Goal: Information Seeking & Learning: Learn about a topic

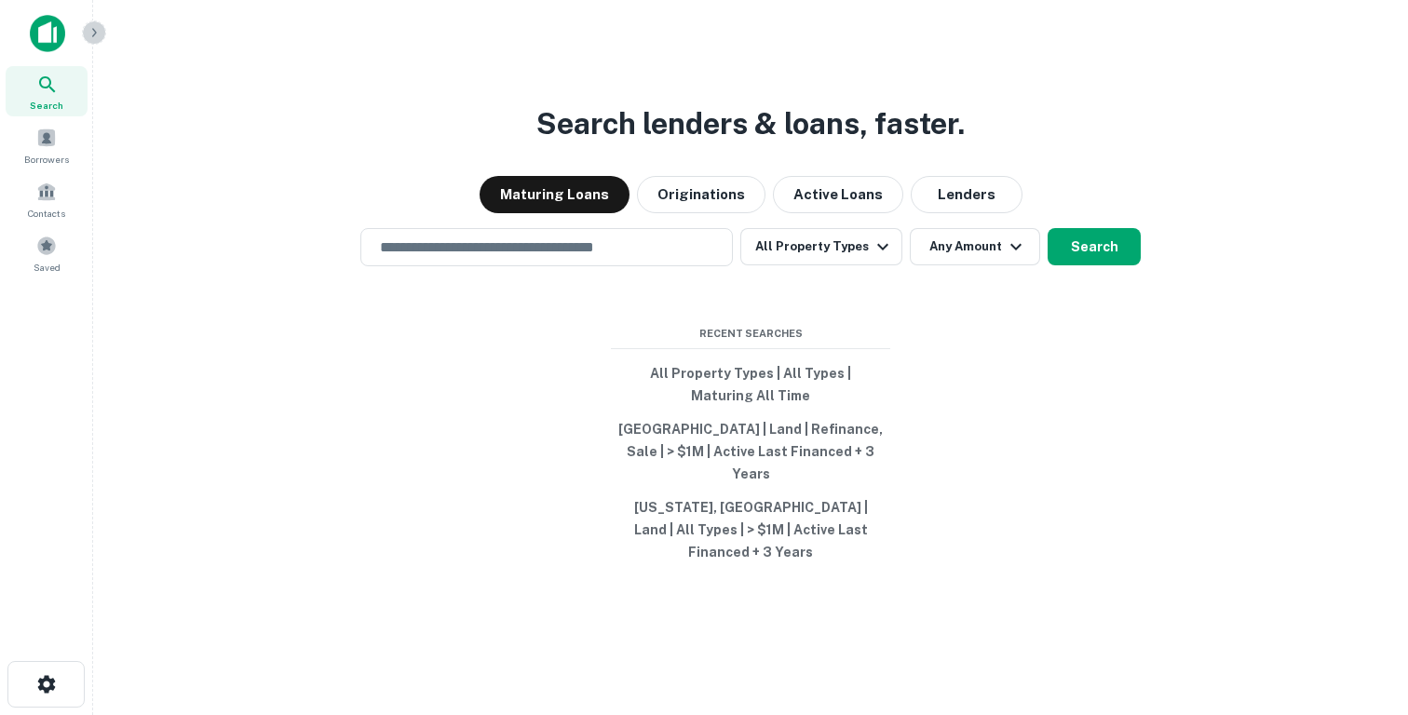
click at [101, 32] on icon "button" at bounding box center [94, 32] width 15 height 15
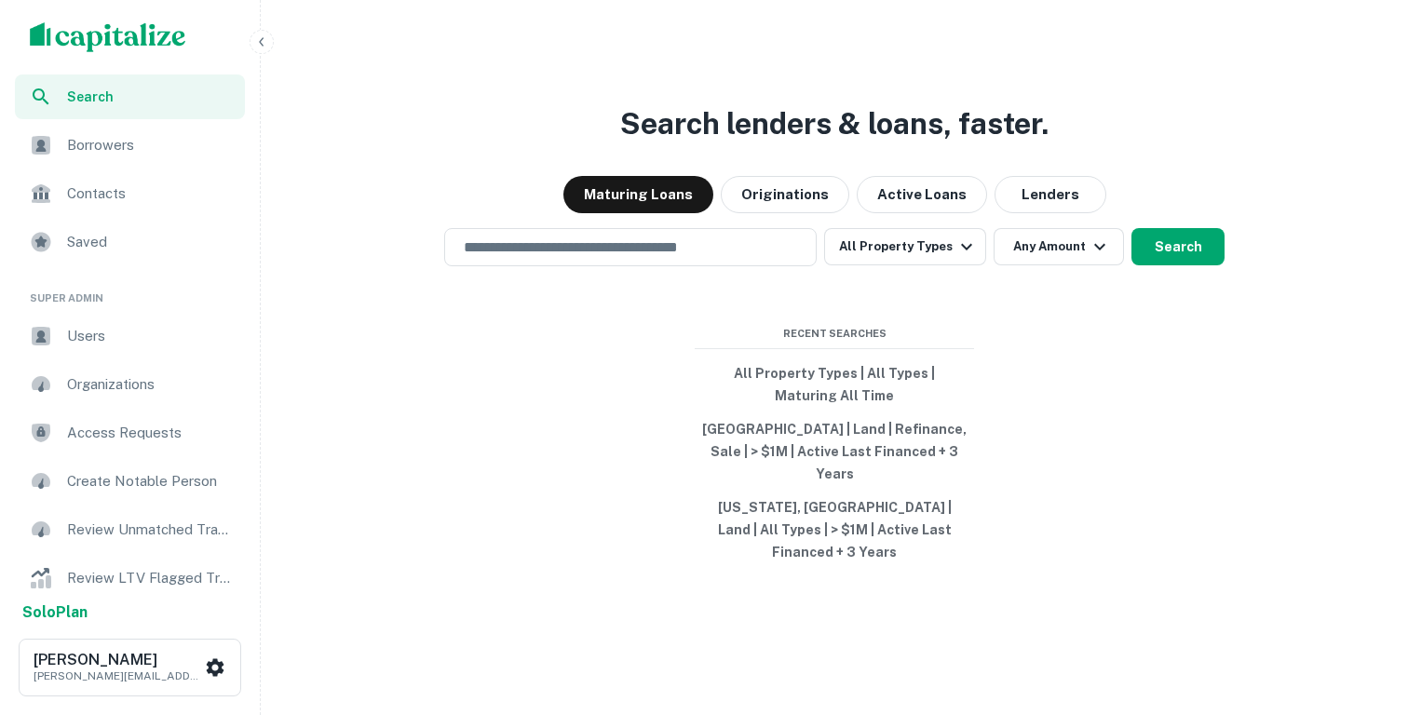
click at [263, 43] on icon "button" at bounding box center [261, 41] width 15 height 15
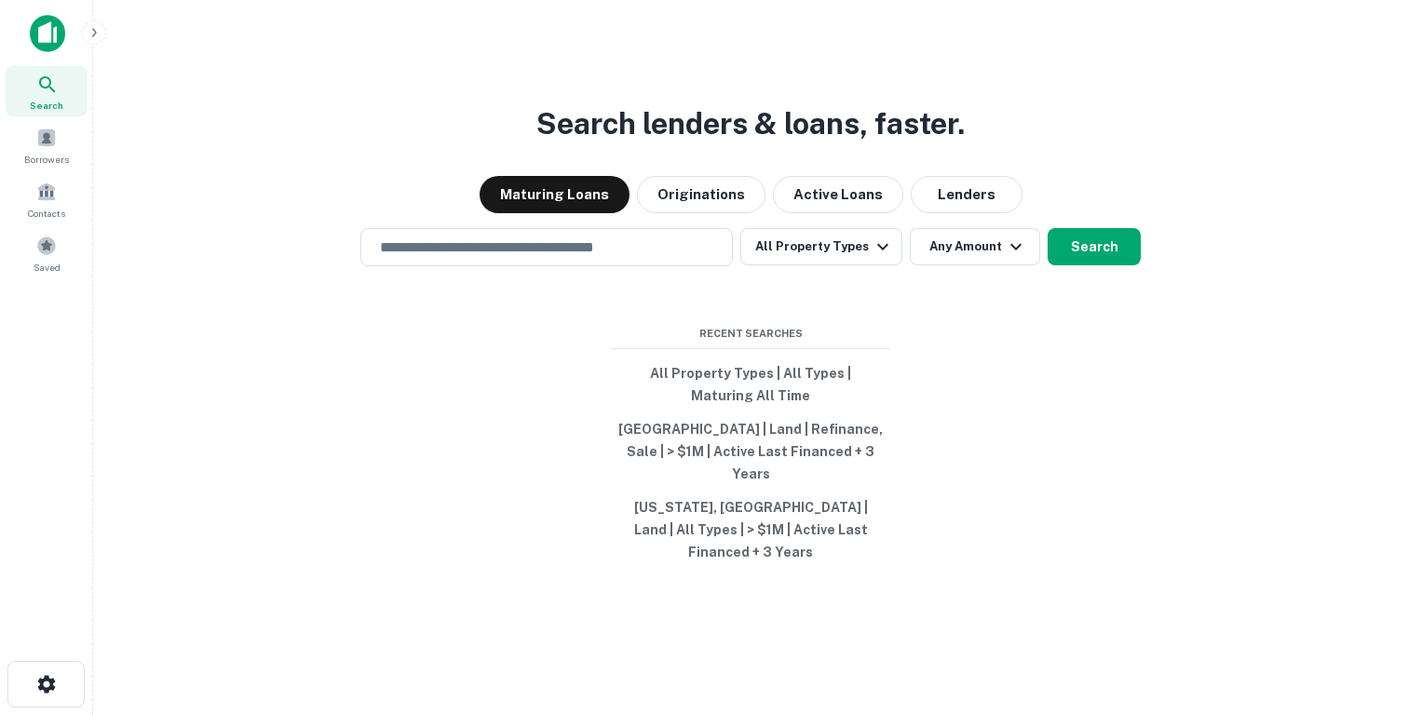
click at [87, 28] on icon "button" at bounding box center [94, 32] width 15 height 15
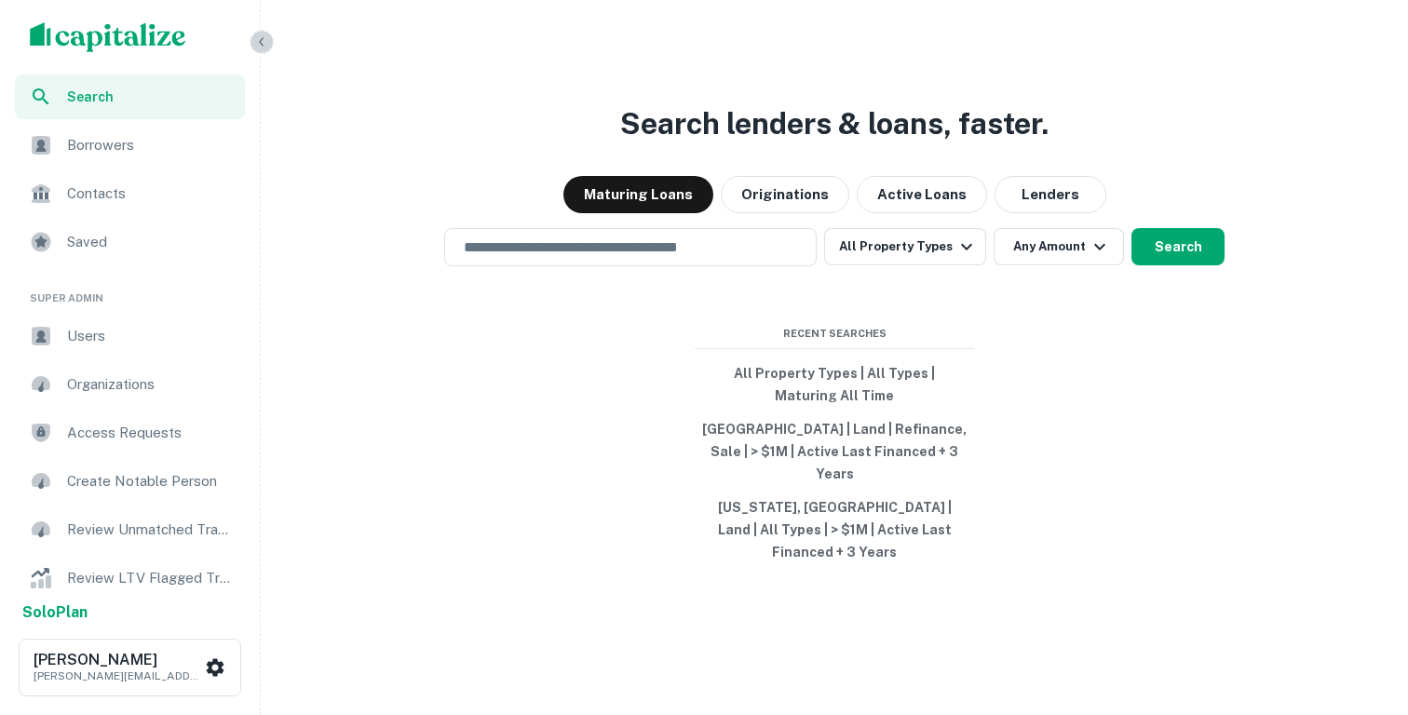
click at [264, 41] on icon "button" at bounding box center [261, 41] width 15 height 15
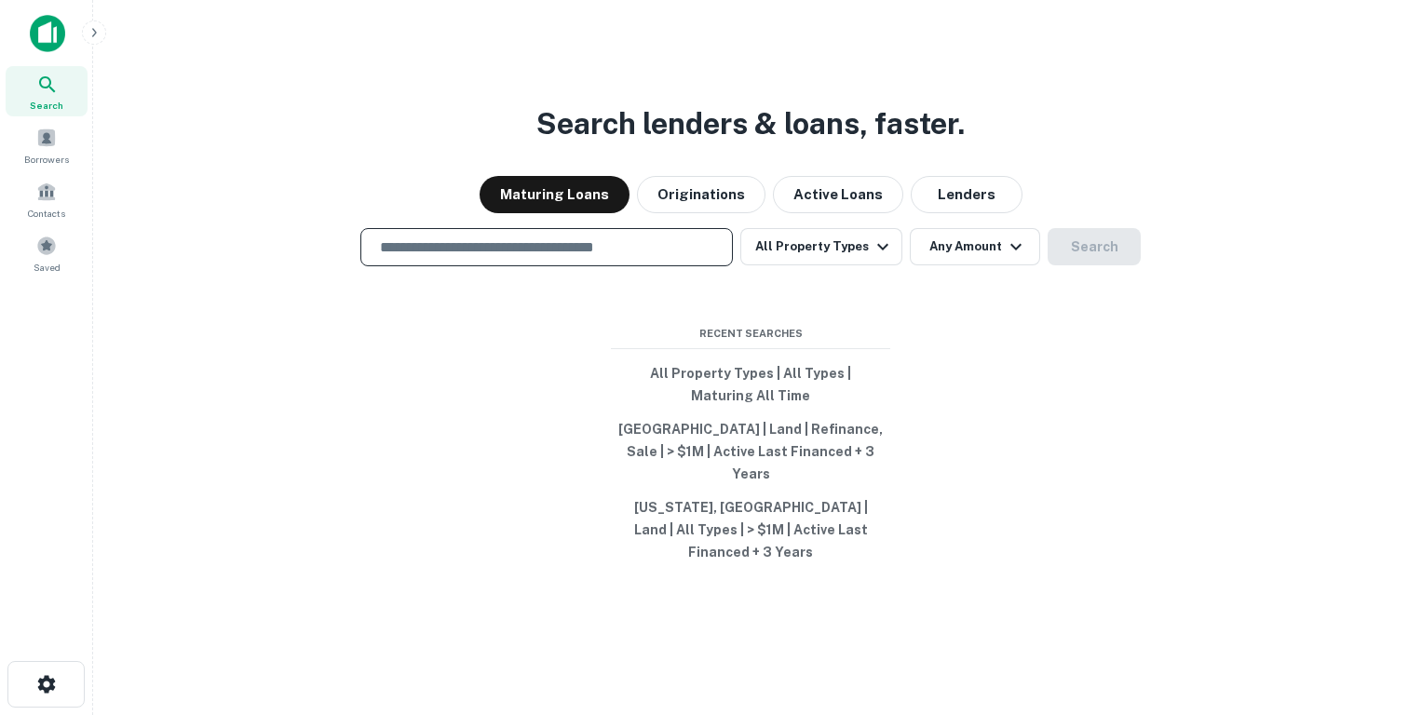
click at [484, 258] on input "text" at bounding box center [547, 246] width 356 height 21
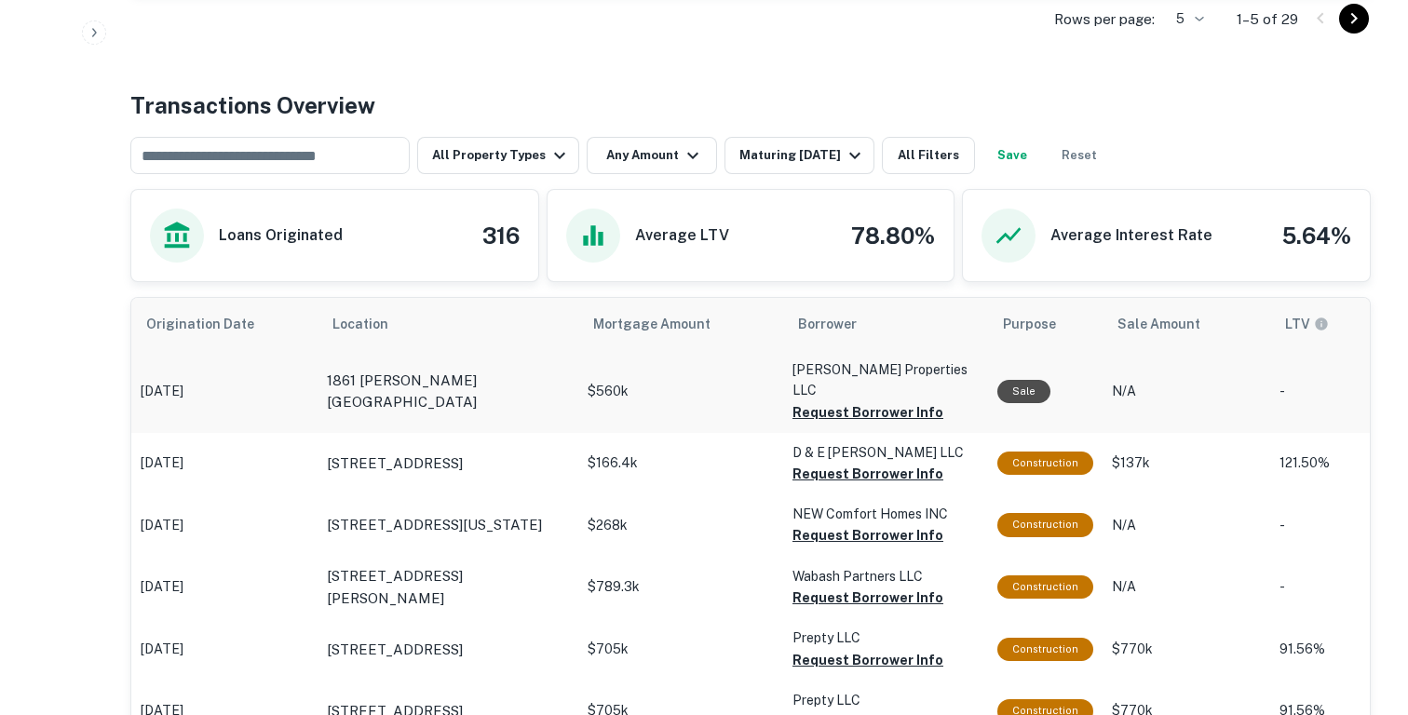
scroll to position [842, 0]
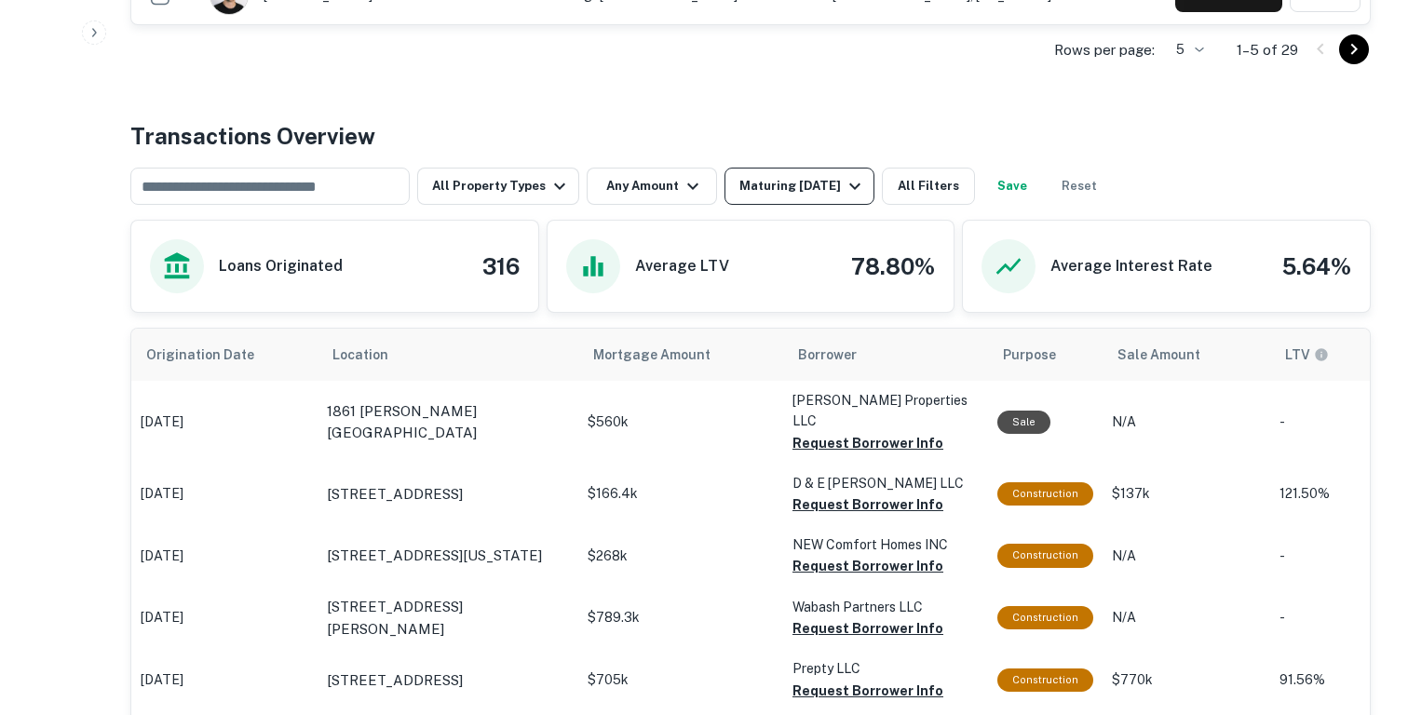
click at [803, 191] on div "Maturing [DATE]" at bounding box center [802, 186] width 127 height 22
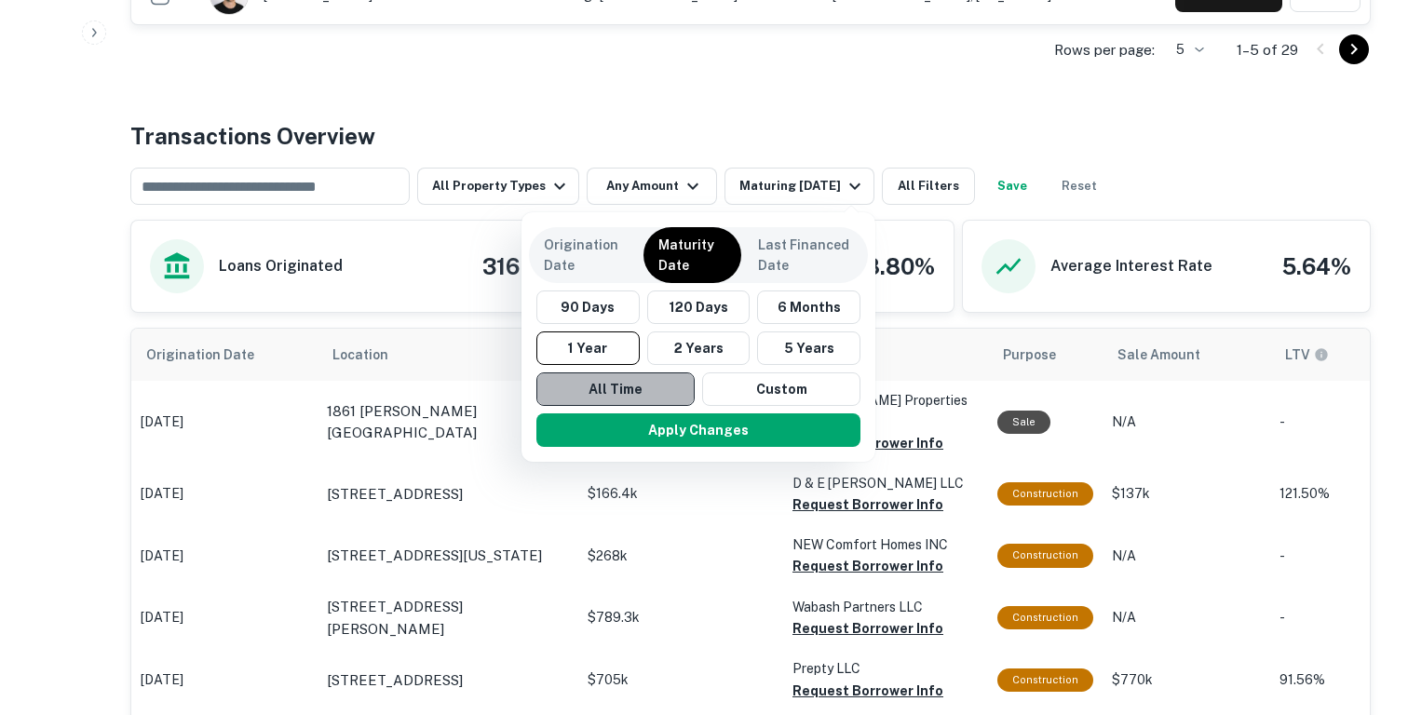
click at [565, 397] on button "All Time" at bounding box center [615, 389] width 158 height 34
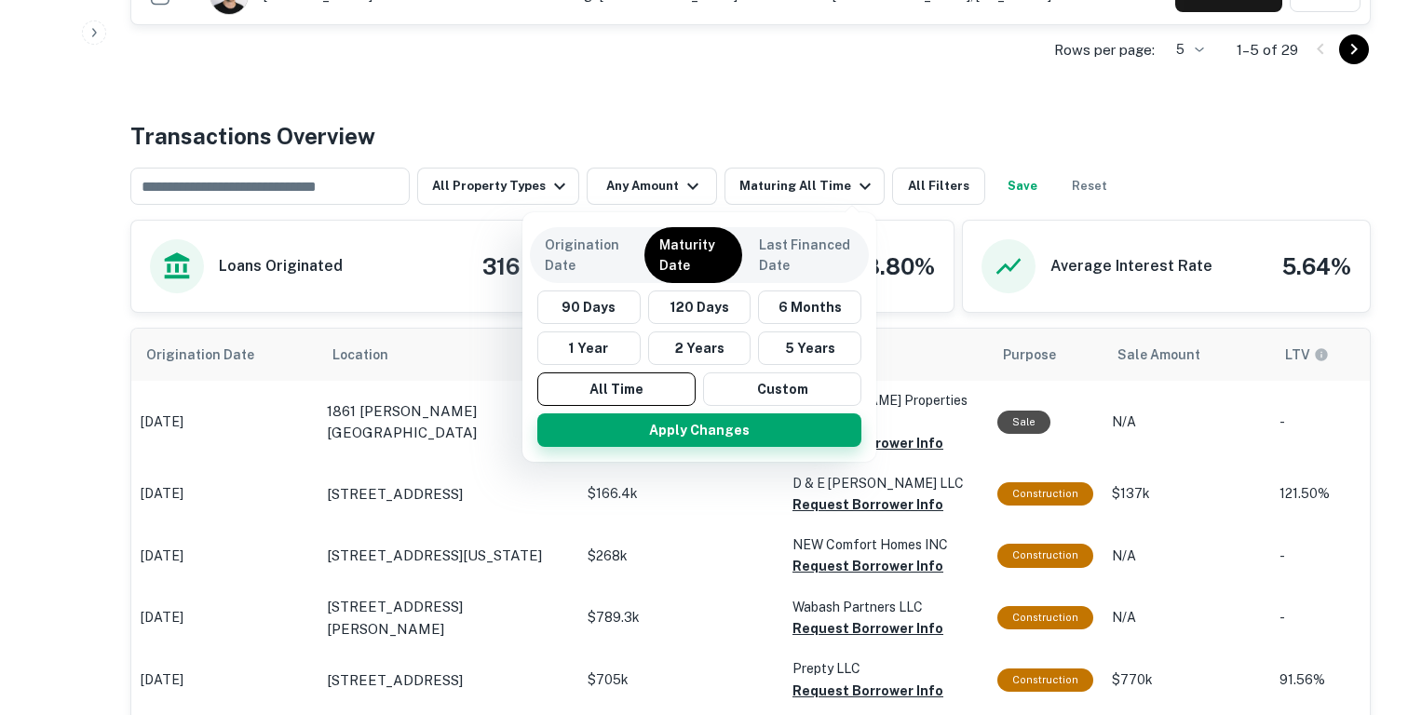
click at [589, 427] on button "Apply Changes" at bounding box center [699, 430] width 324 height 34
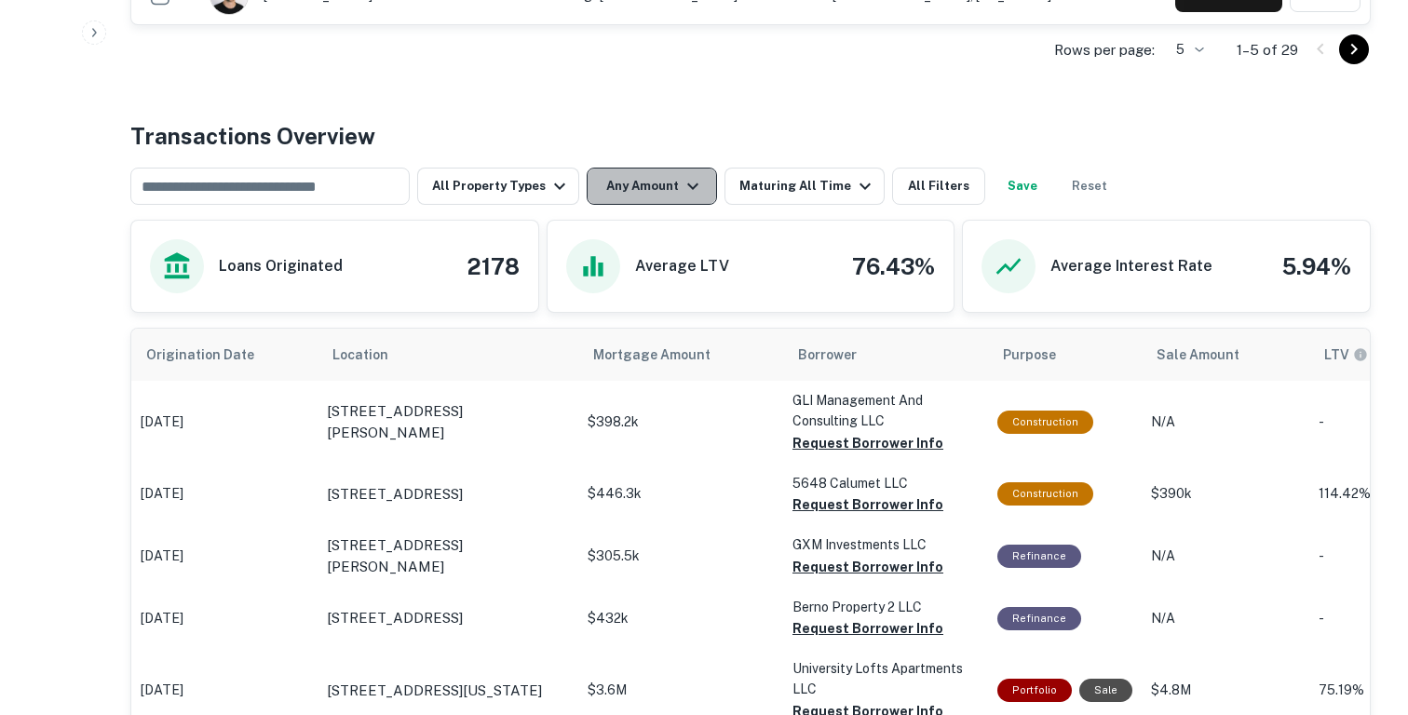
click at [642, 196] on button "Any Amount" at bounding box center [651, 186] width 130 height 37
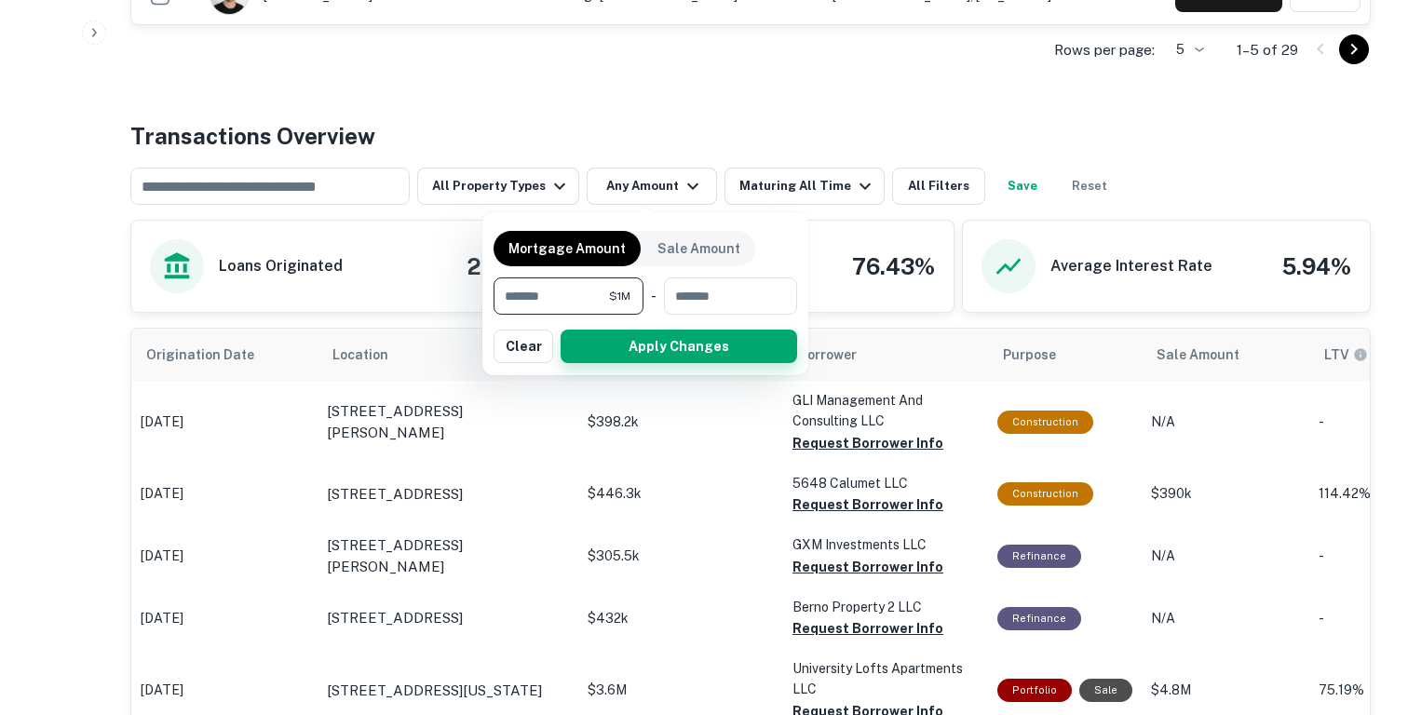
type input "*******"
click at [629, 359] on button "Apply Changes" at bounding box center [678, 347] width 236 height 34
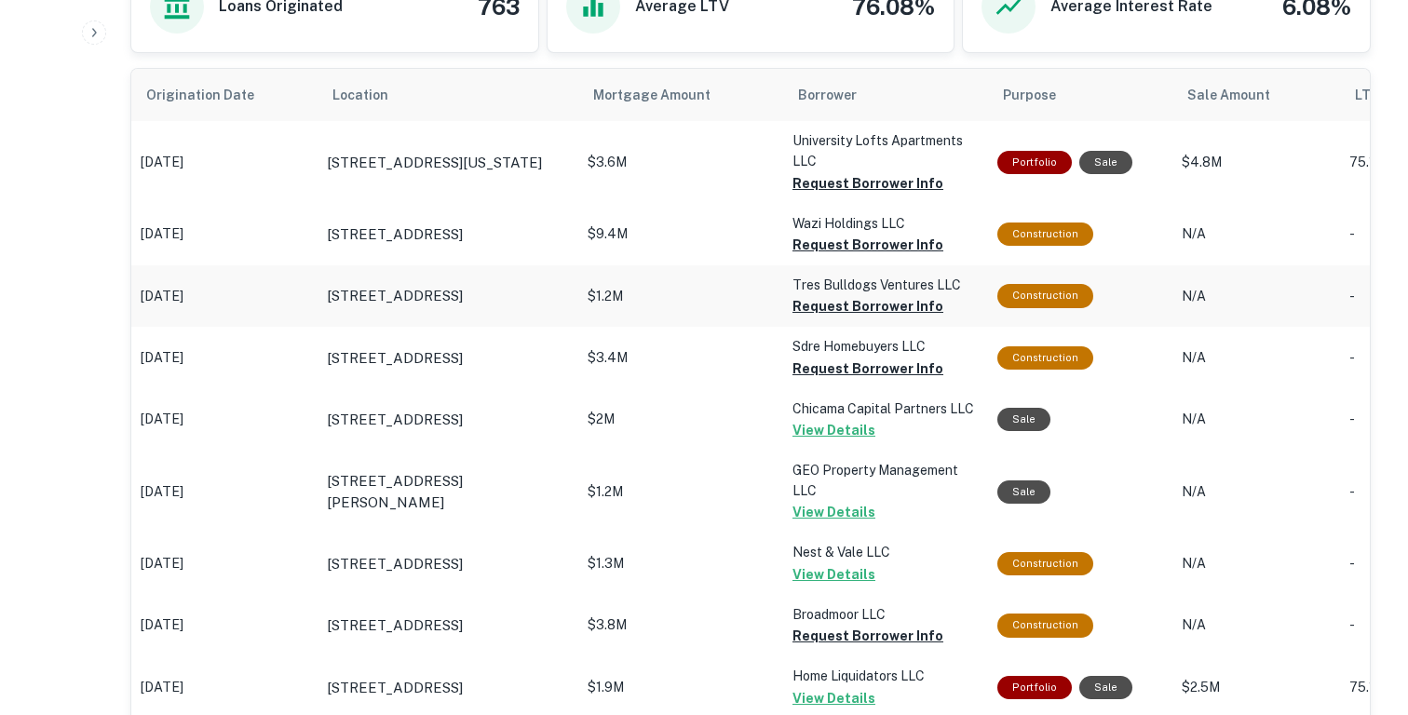
scroll to position [1255, 0]
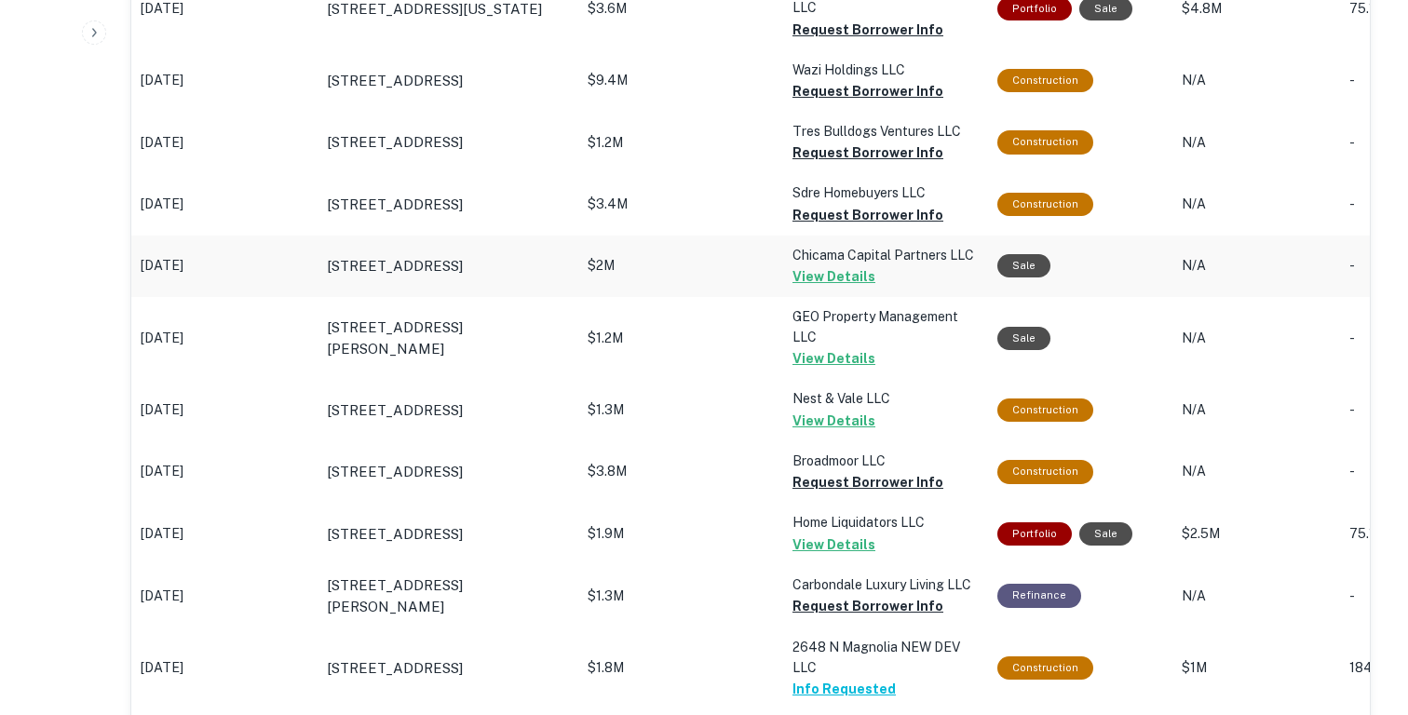
click at [687, 49] on td "$2M" at bounding box center [680, 8] width 205 height 82
click at [815, 277] on button "View Details" at bounding box center [833, 276] width 83 height 22
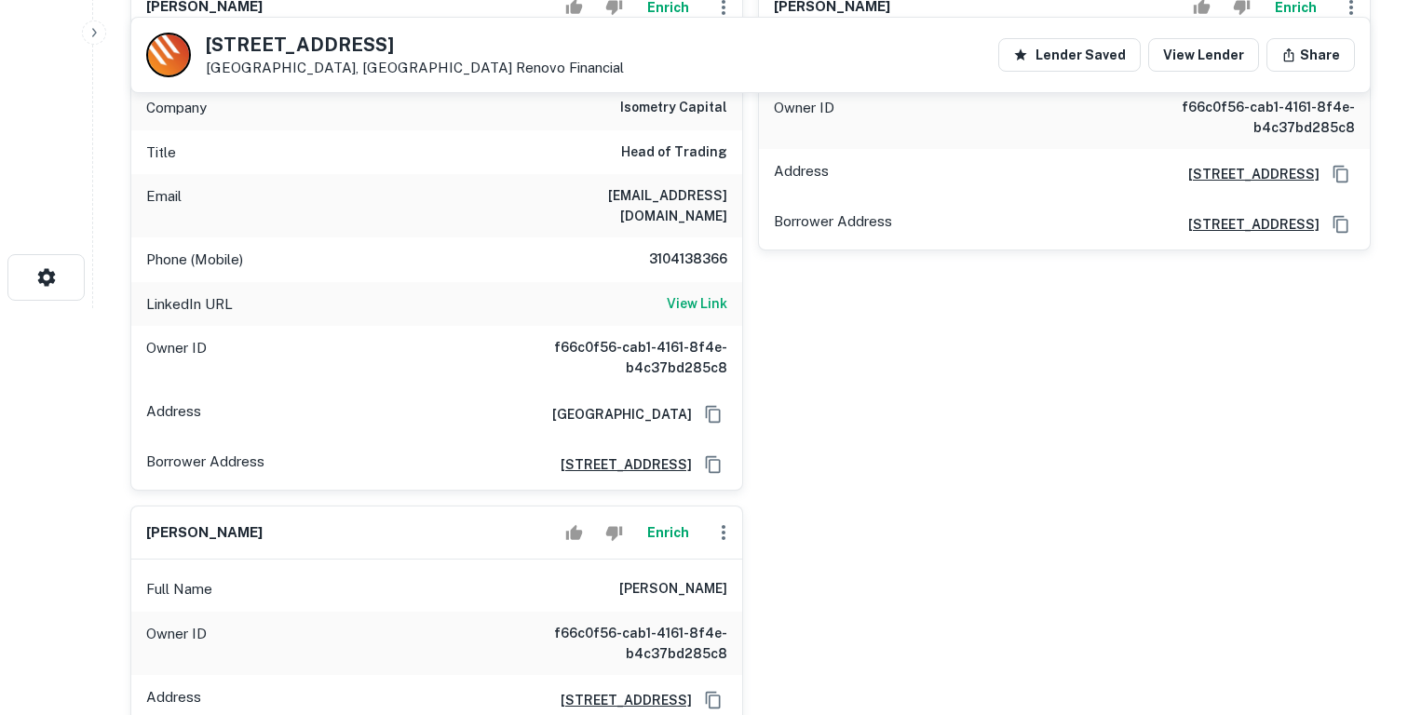
scroll to position [247, 0]
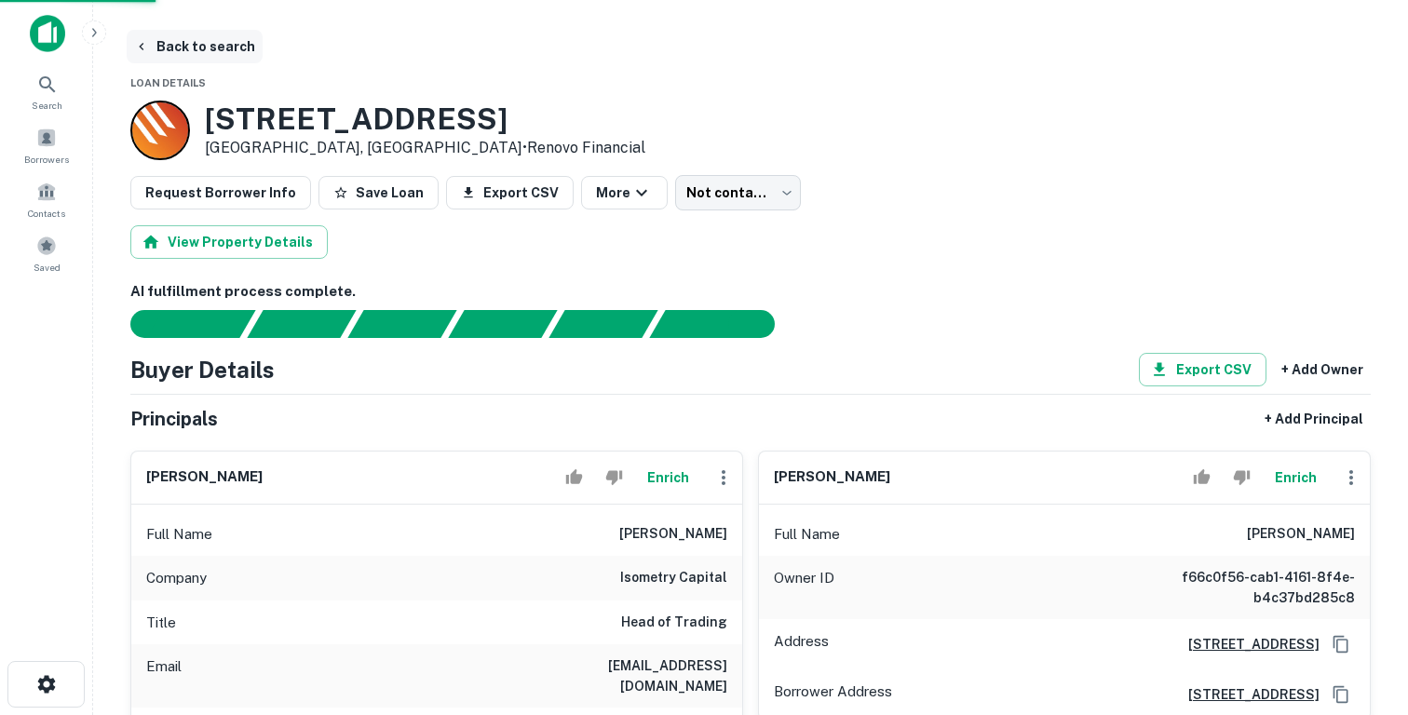
click at [183, 46] on button "Back to search" at bounding box center [195, 47] width 136 height 34
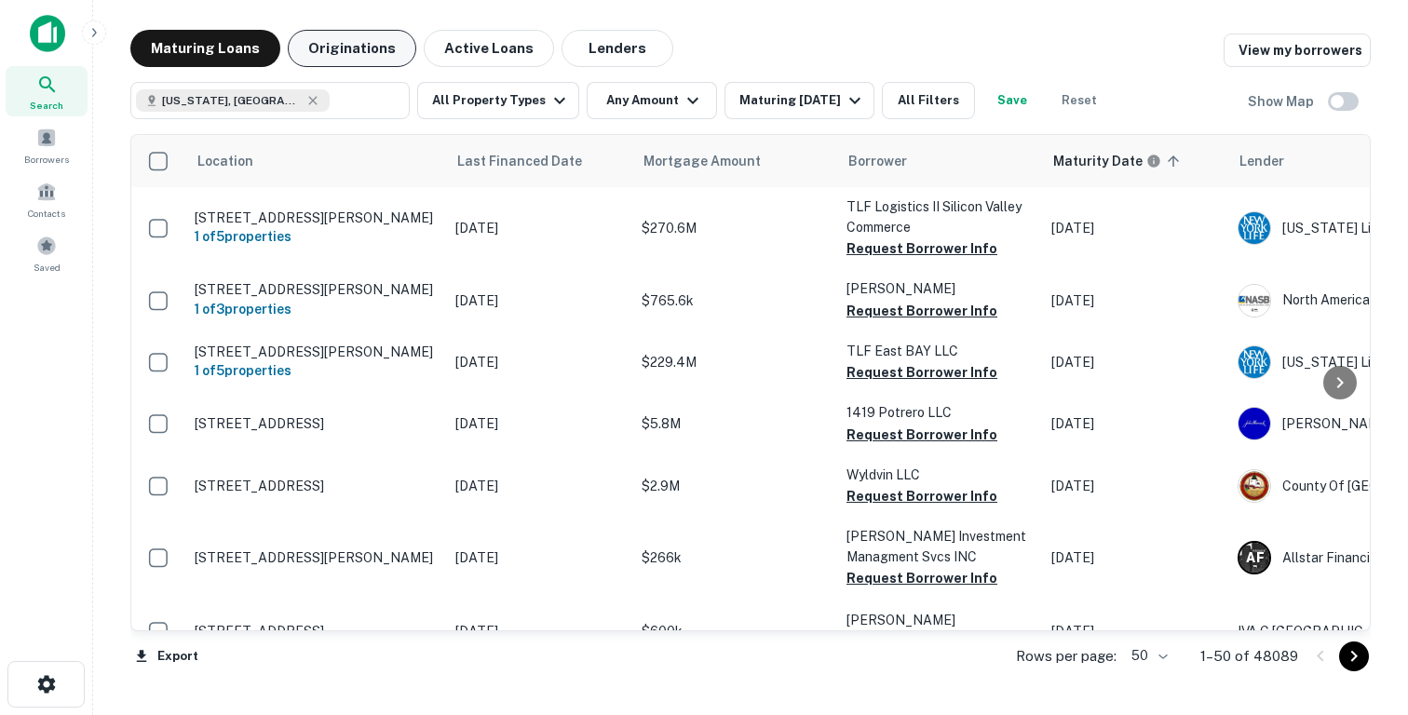
click at [357, 54] on button "Originations" at bounding box center [352, 48] width 128 height 37
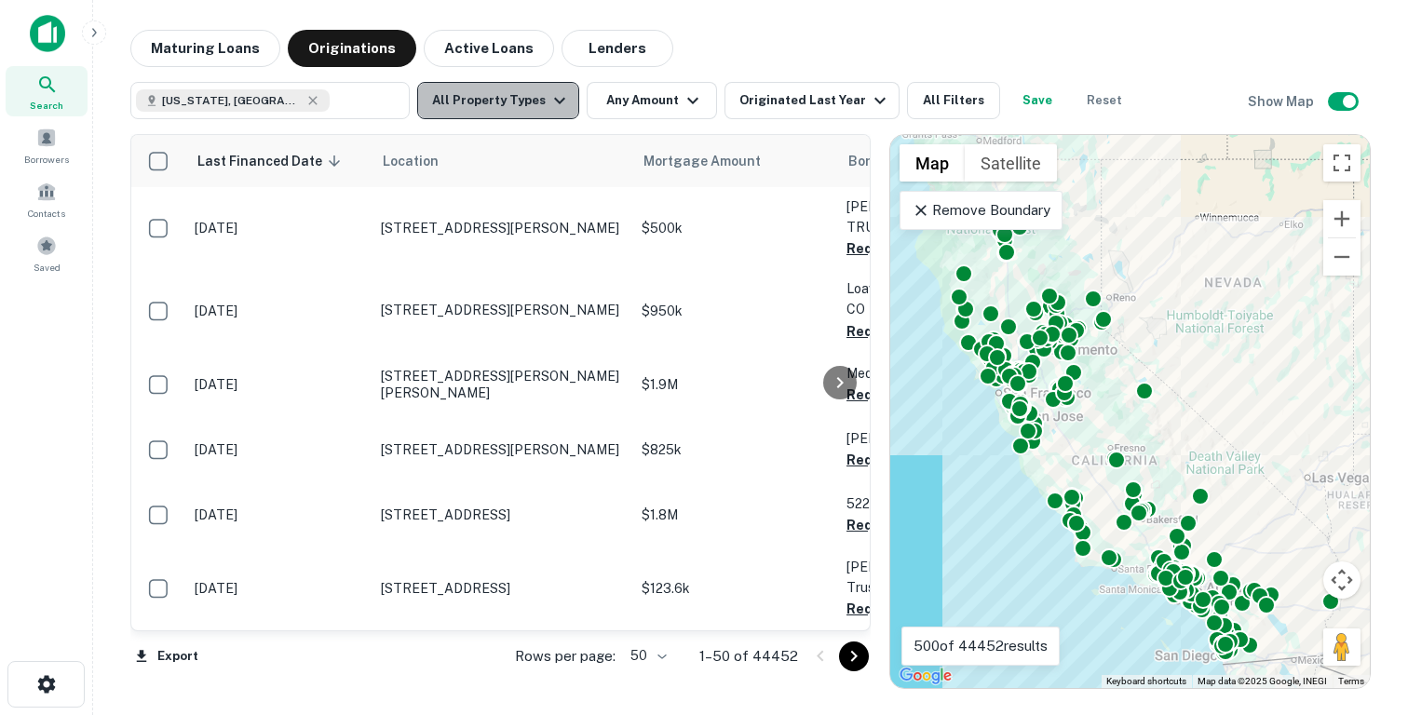
click at [505, 99] on button "All Property Types" at bounding box center [498, 100] width 162 height 37
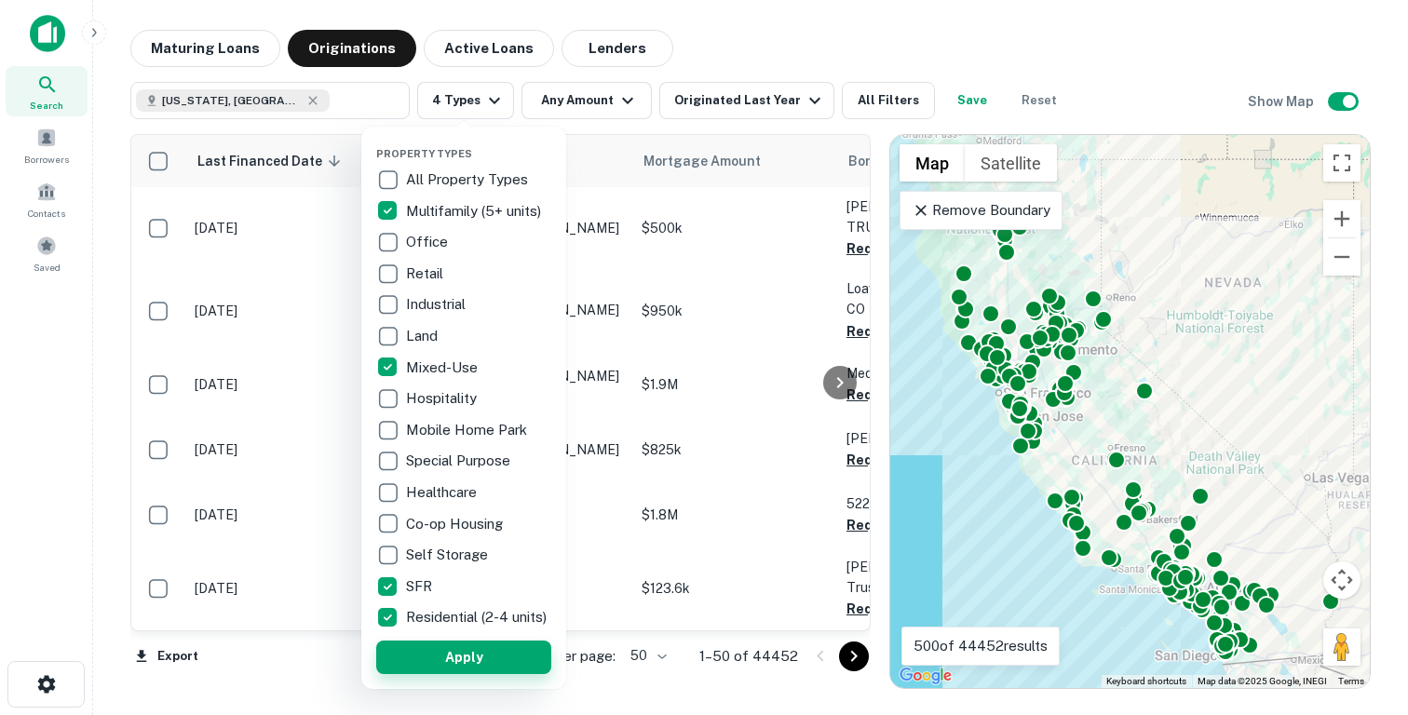
click at [463, 666] on button "Apply" at bounding box center [463, 657] width 175 height 34
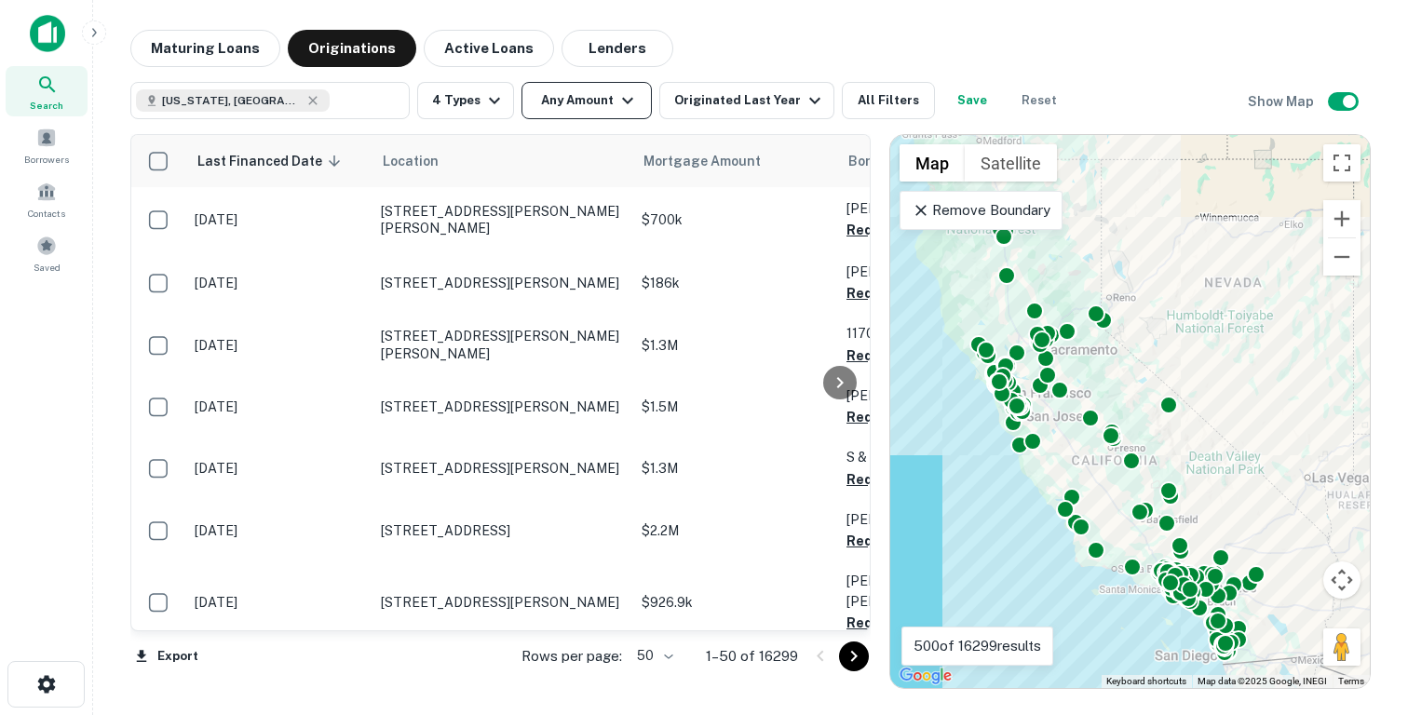
click at [620, 104] on icon "button" at bounding box center [627, 100] width 22 height 22
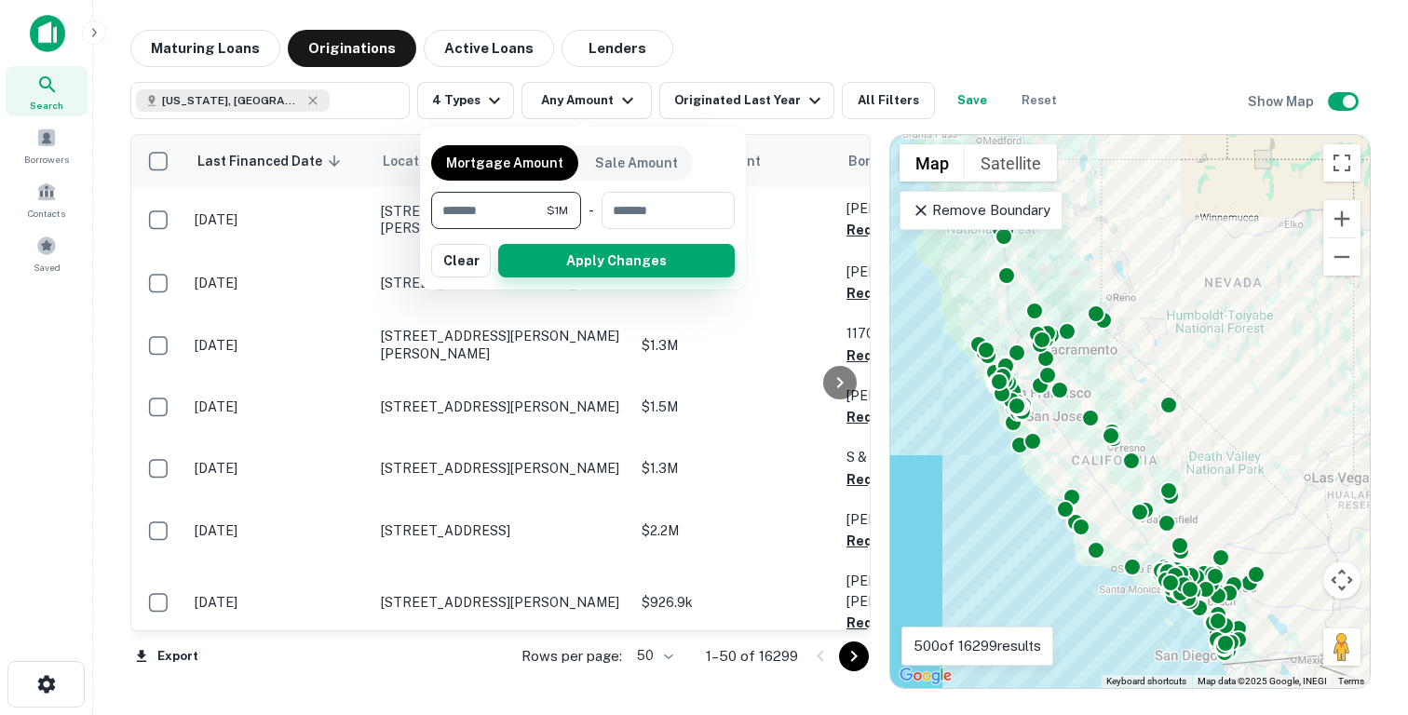
type input "*******"
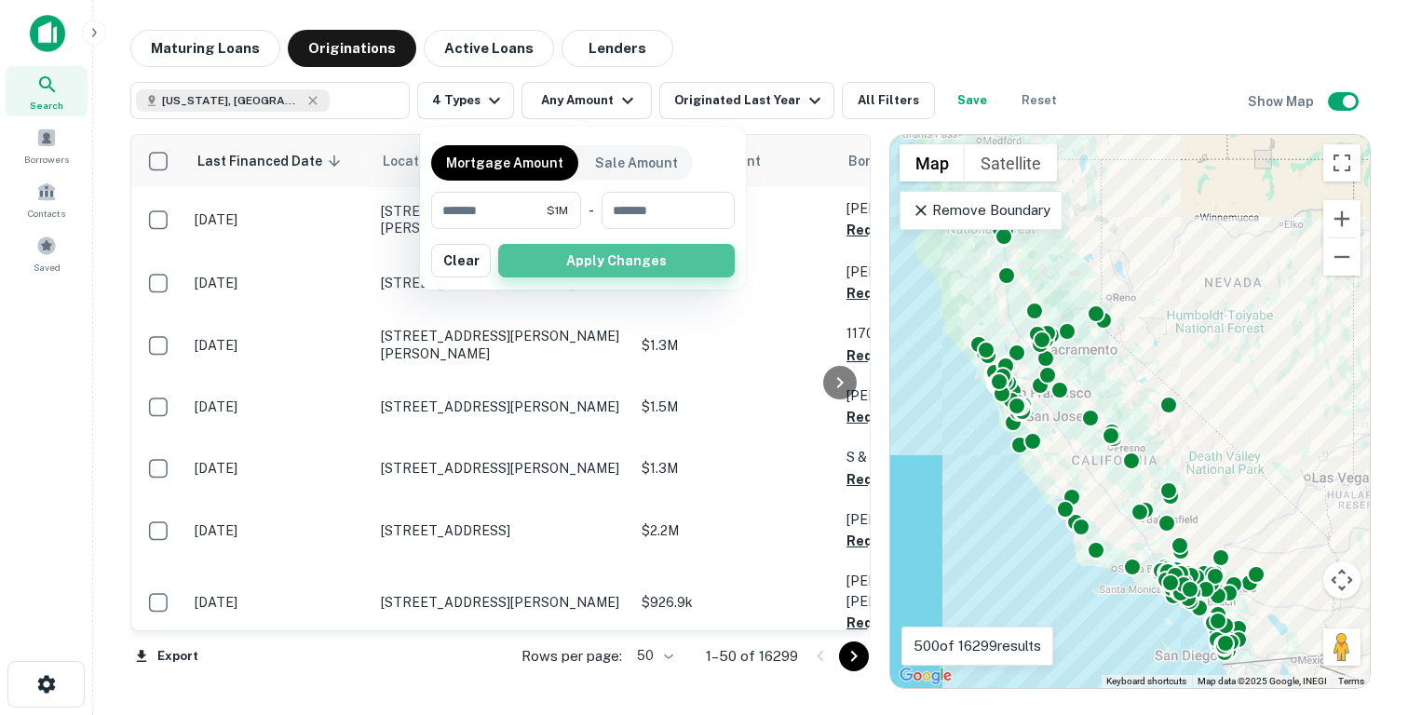
click at [600, 257] on button "Apply Changes" at bounding box center [616, 261] width 236 height 34
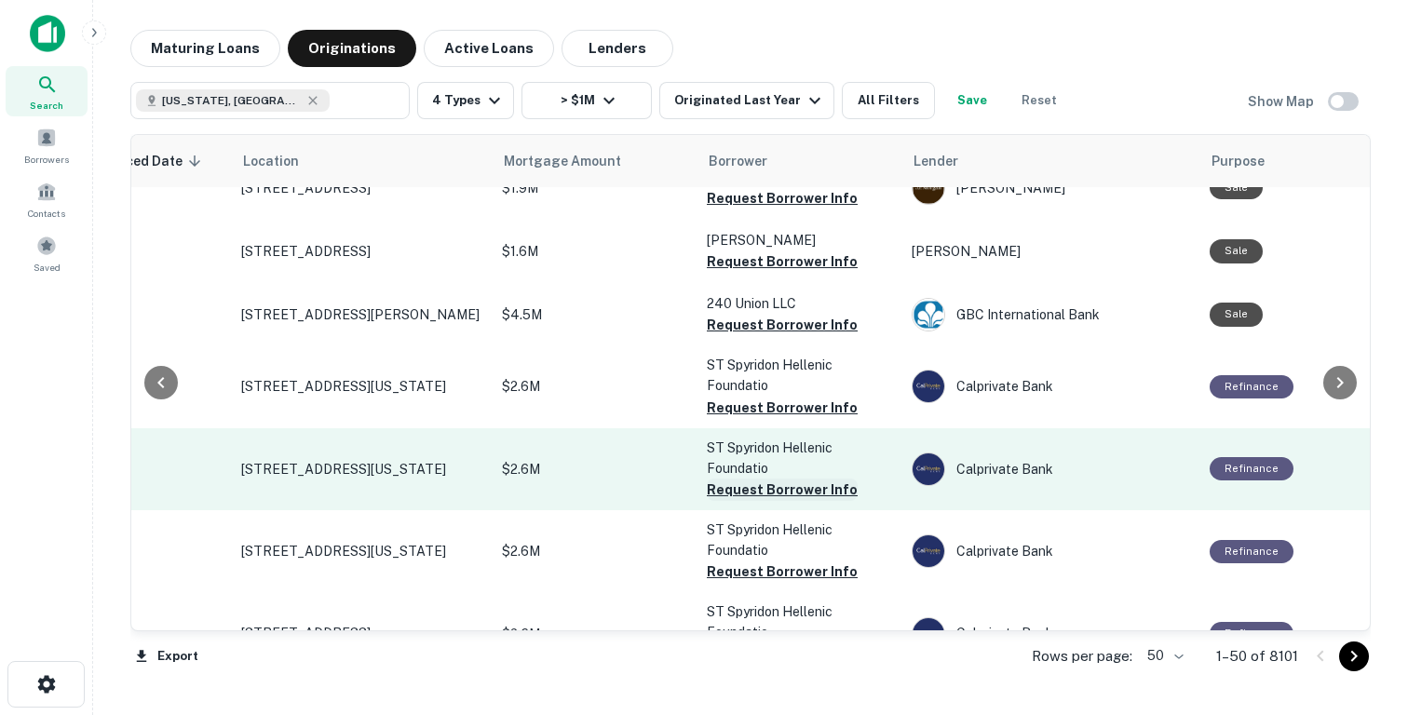
scroll to position [0, 140]
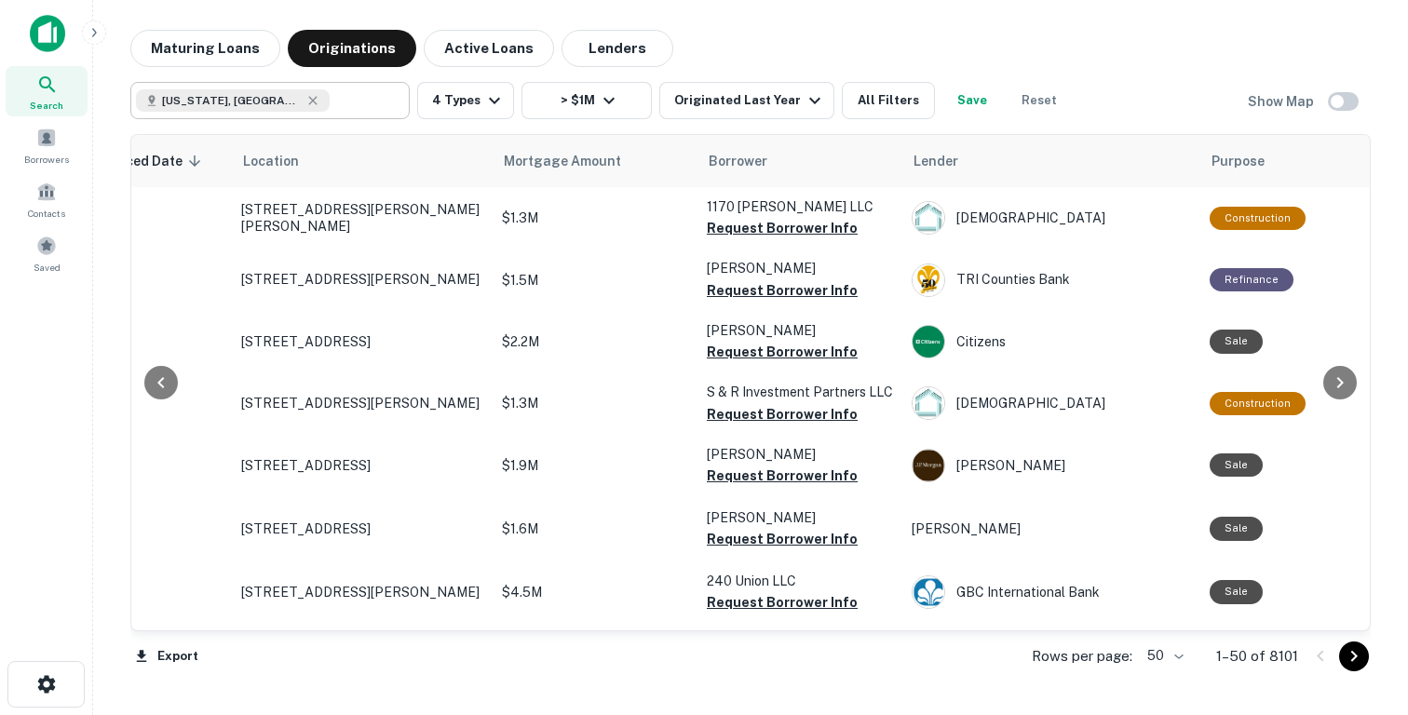
click at [206, 56] on button "Maturing Loans" at bounding box center [205, 48] width 150 height 37
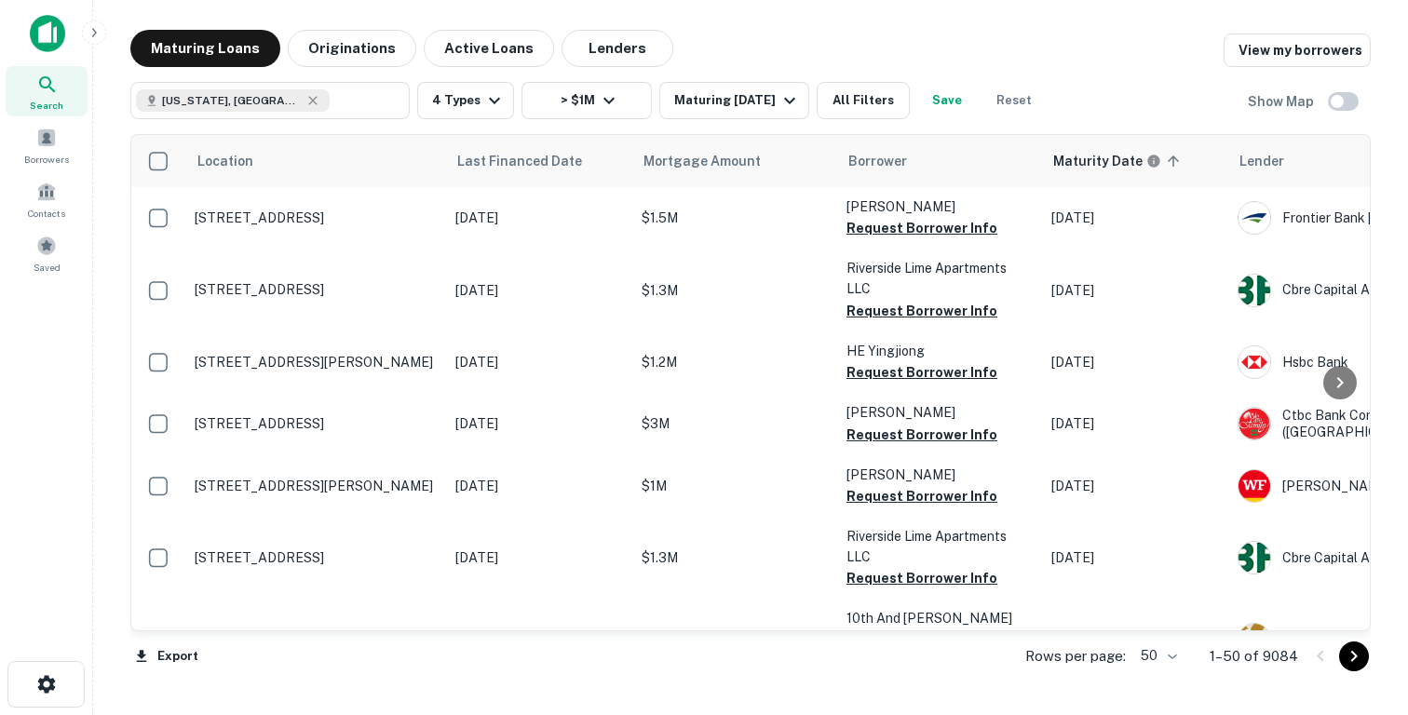
click at [484, 54] on button "Active Loans" at bounding box center [489, 48] width 130 height 37
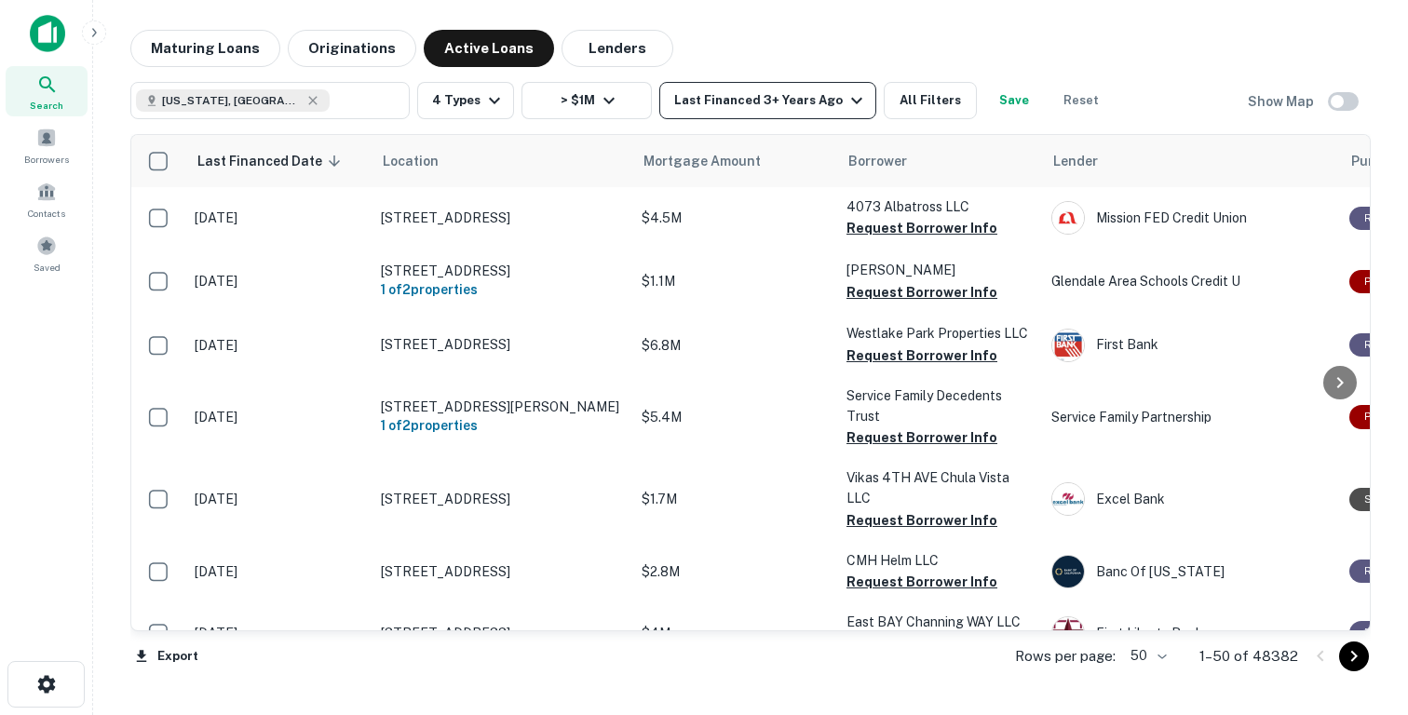
click at [775, 105] on div "Last Financed 3+ Years Ago" at bounding box center [771, 100] width 194 height 22
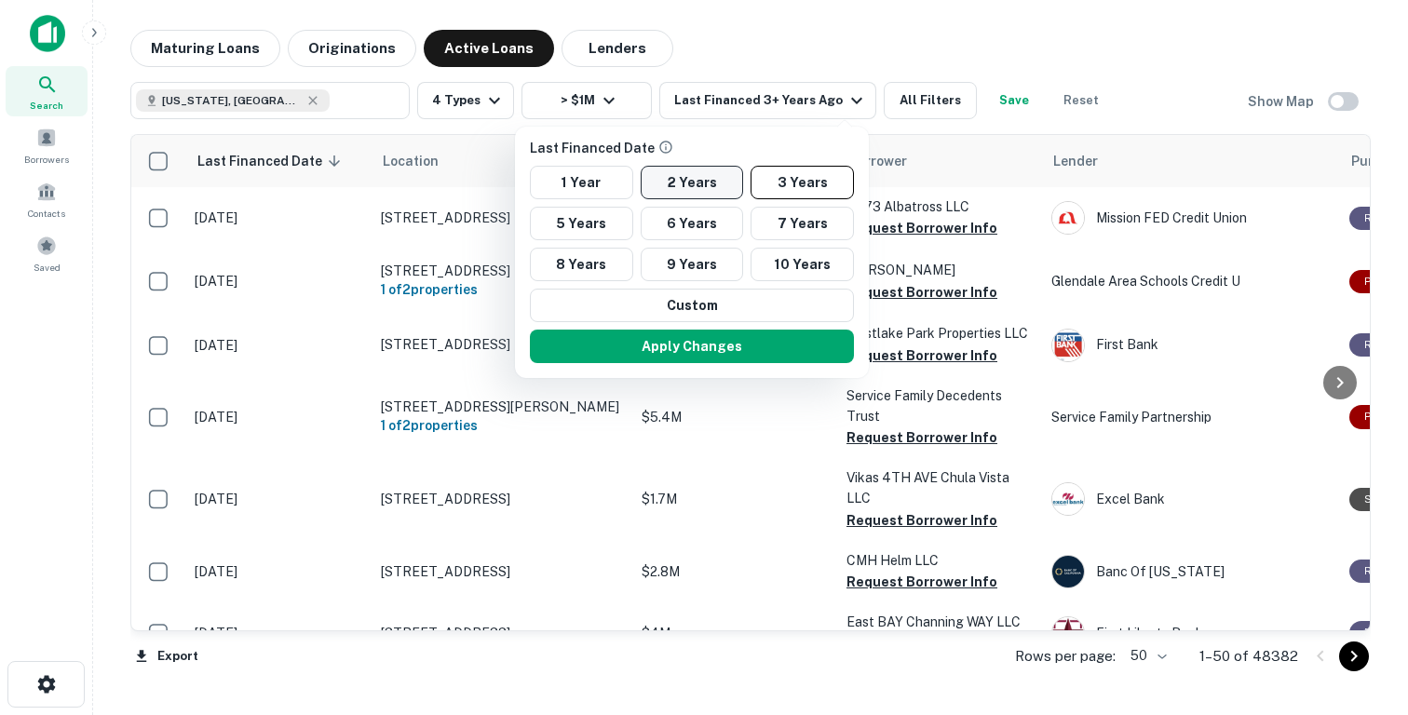
click at [696, 184] on button "2 Years" at bounding box center [691, 183] width 103 height 34
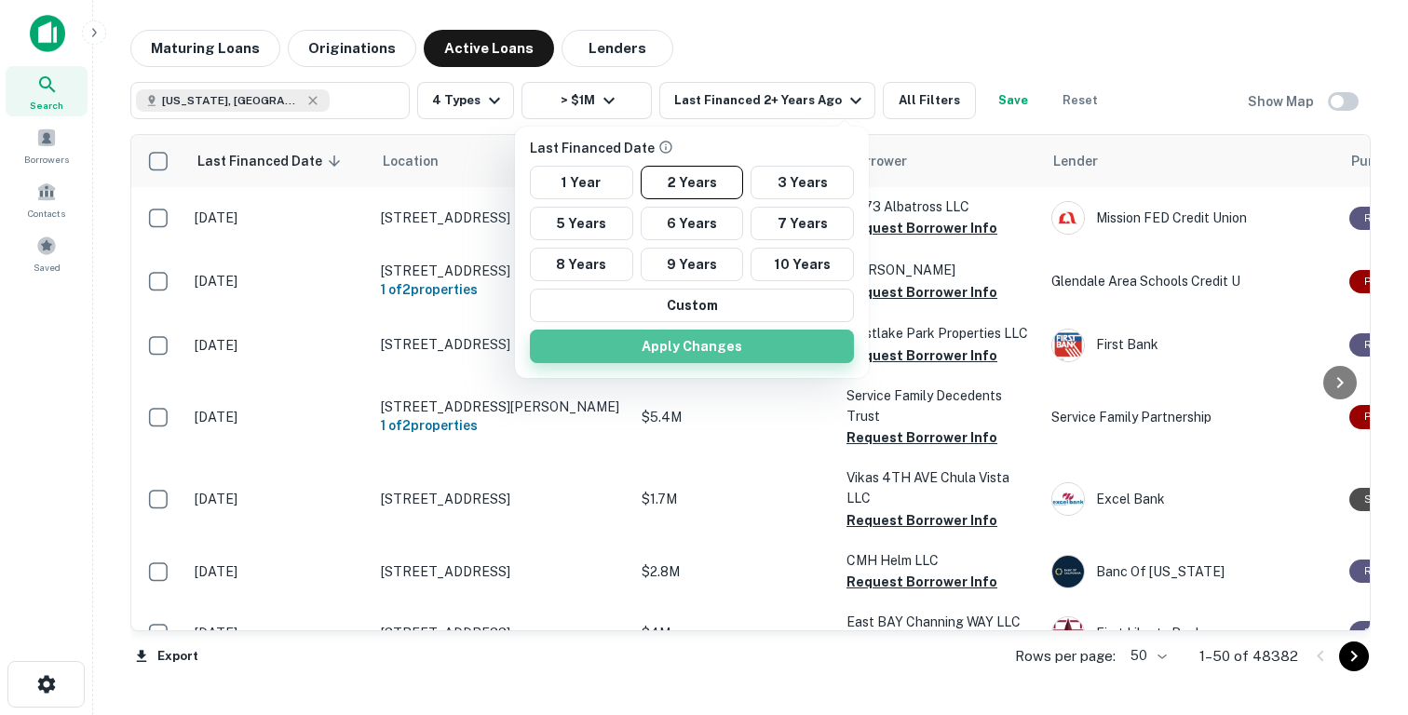
click at [684, 356] on button "Apply Changes" at bounding box center [692, 347] width 324 height 34
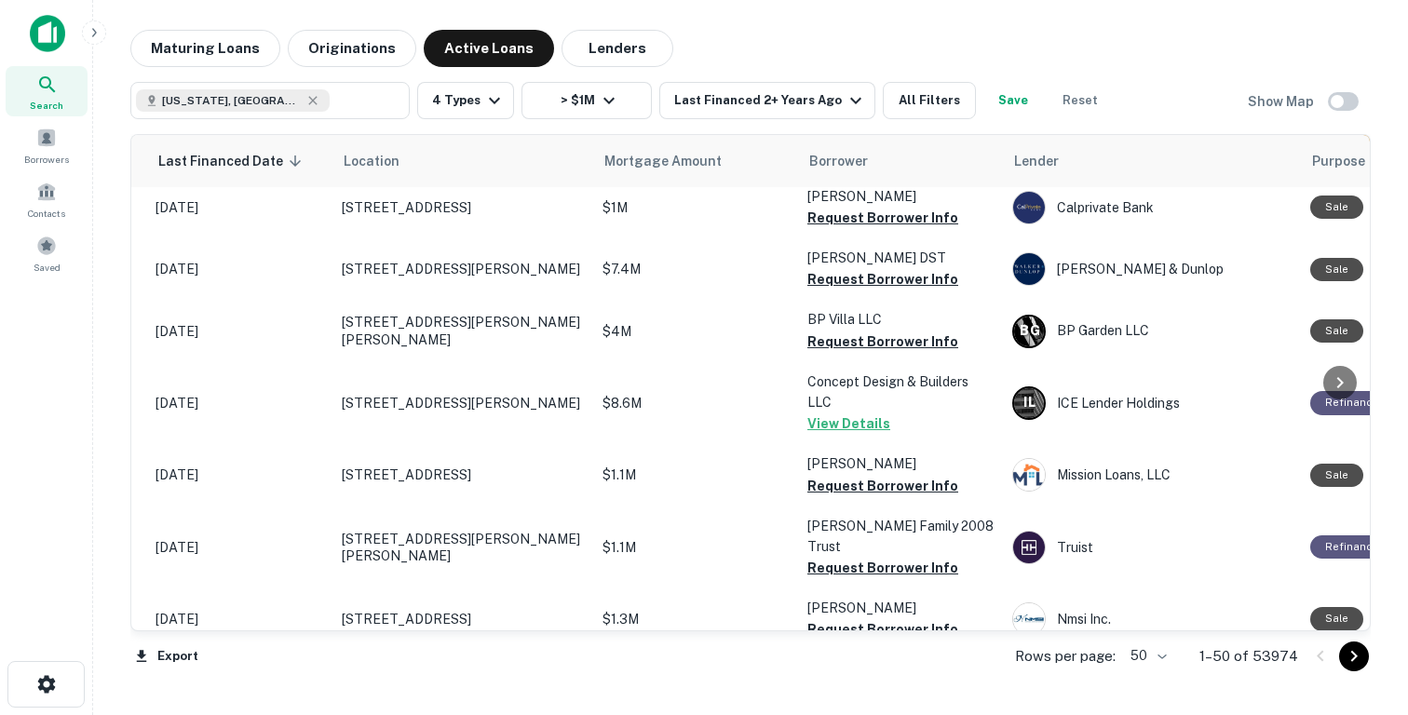
scroll to position [0, 39]
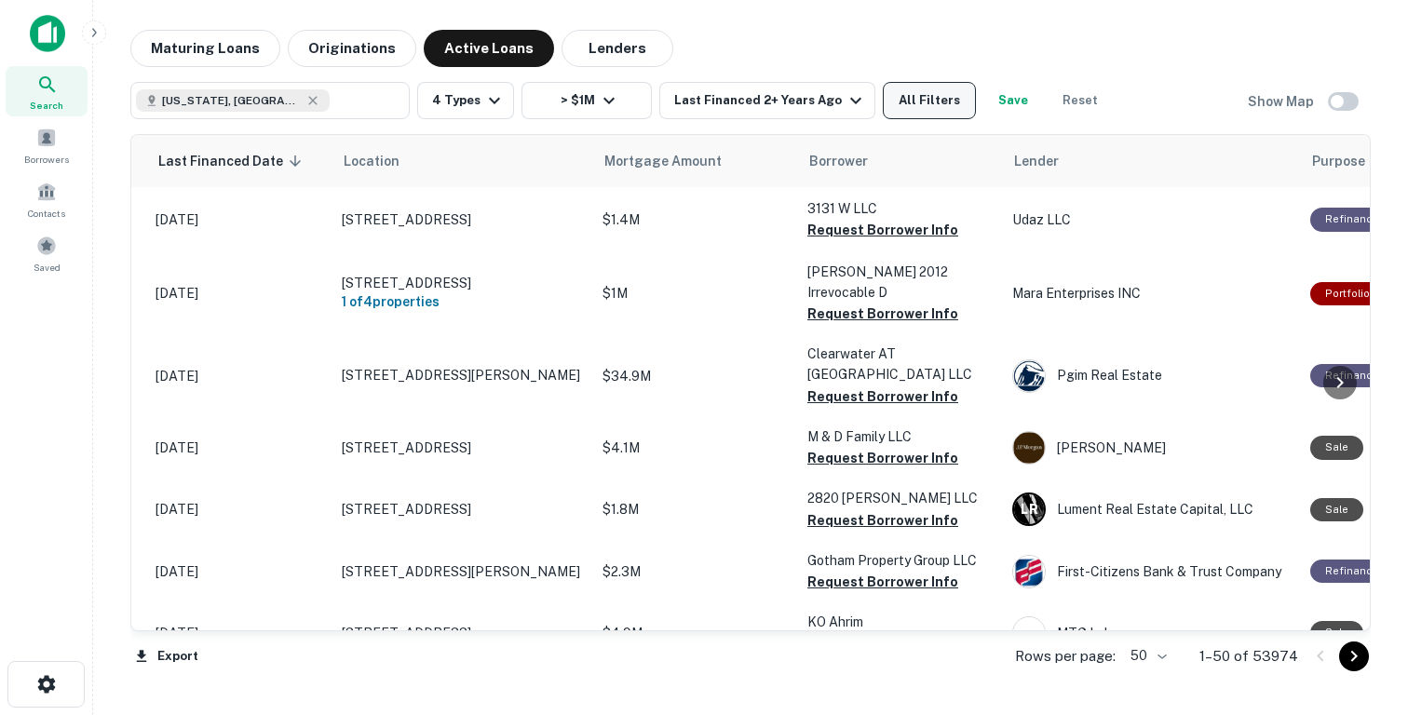
click at [911, 90] on button "All Filters" at bounding box center [929, 100] width 93 height 37
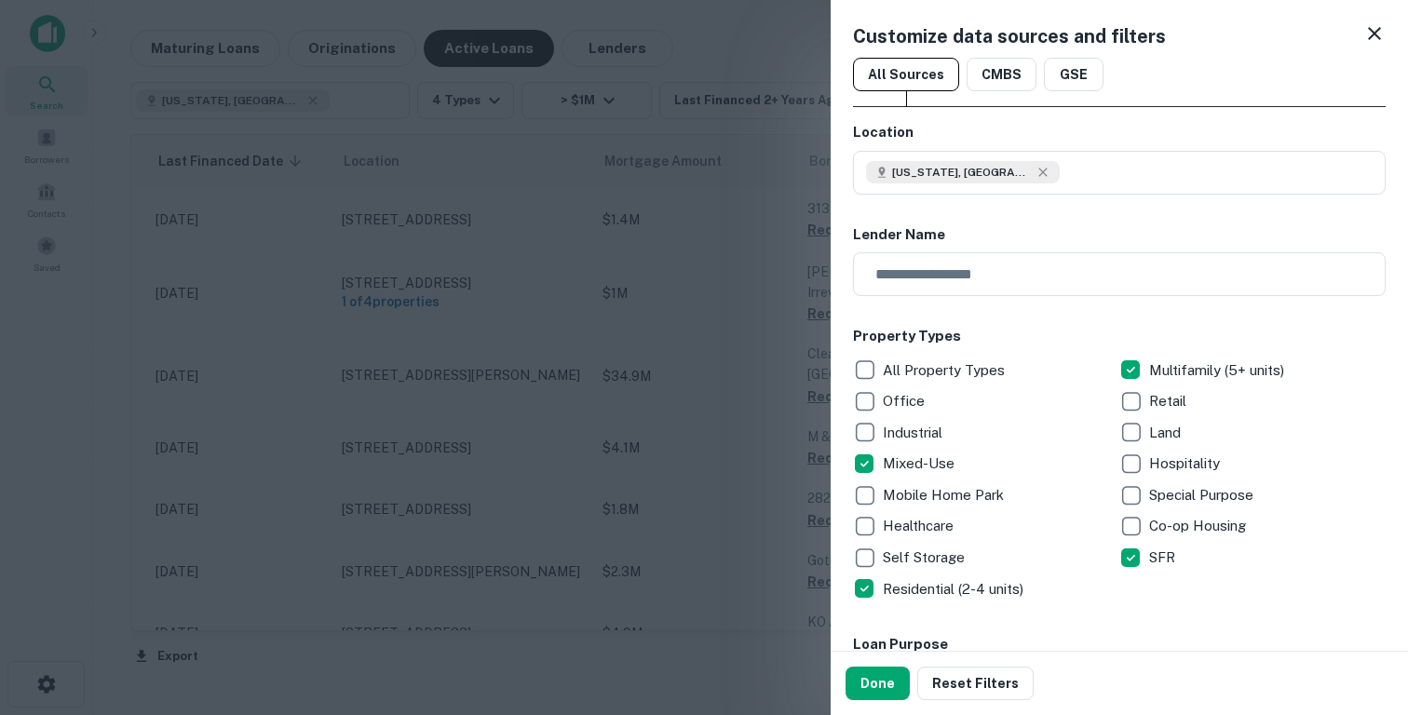
click at [956, 352] on div "Property Types All Property Types Multifamily (5+ units) Office Retail Industri…" at bounding box center [1119, 465] width 532 height 278
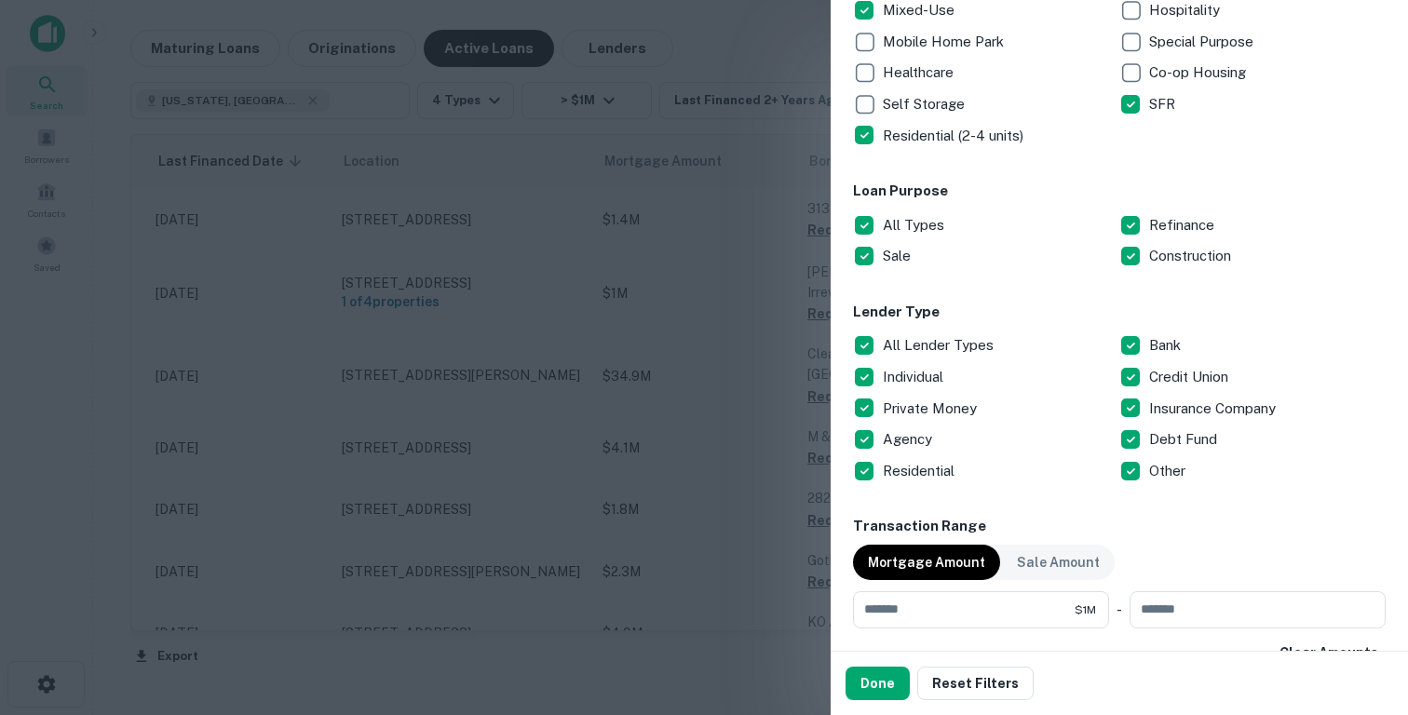
scroll to position [434, 0]
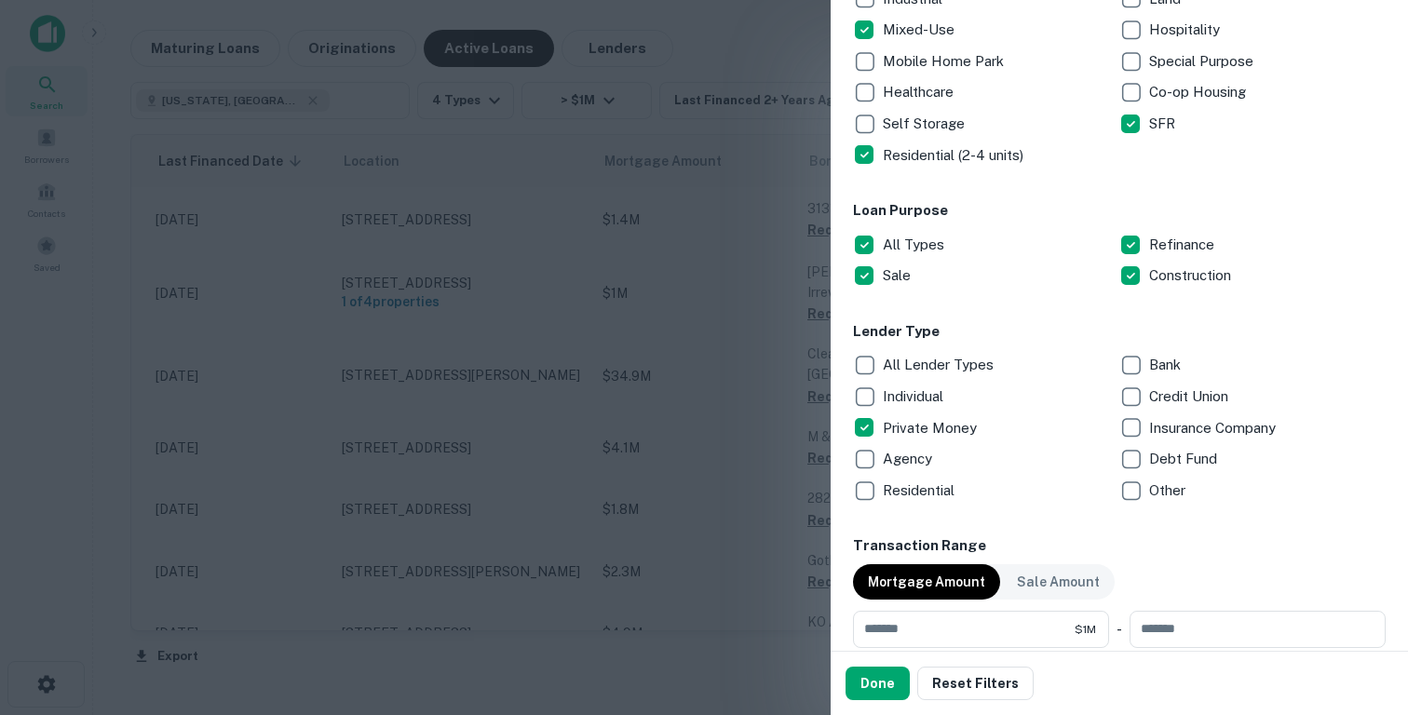
click at [1164, 455] on p "Debt Fund" at bounding box center [1185, 459] width 72 height 22
click at [857, 676] on button "Done" at bounding box center [877, 684] width 64 height 34
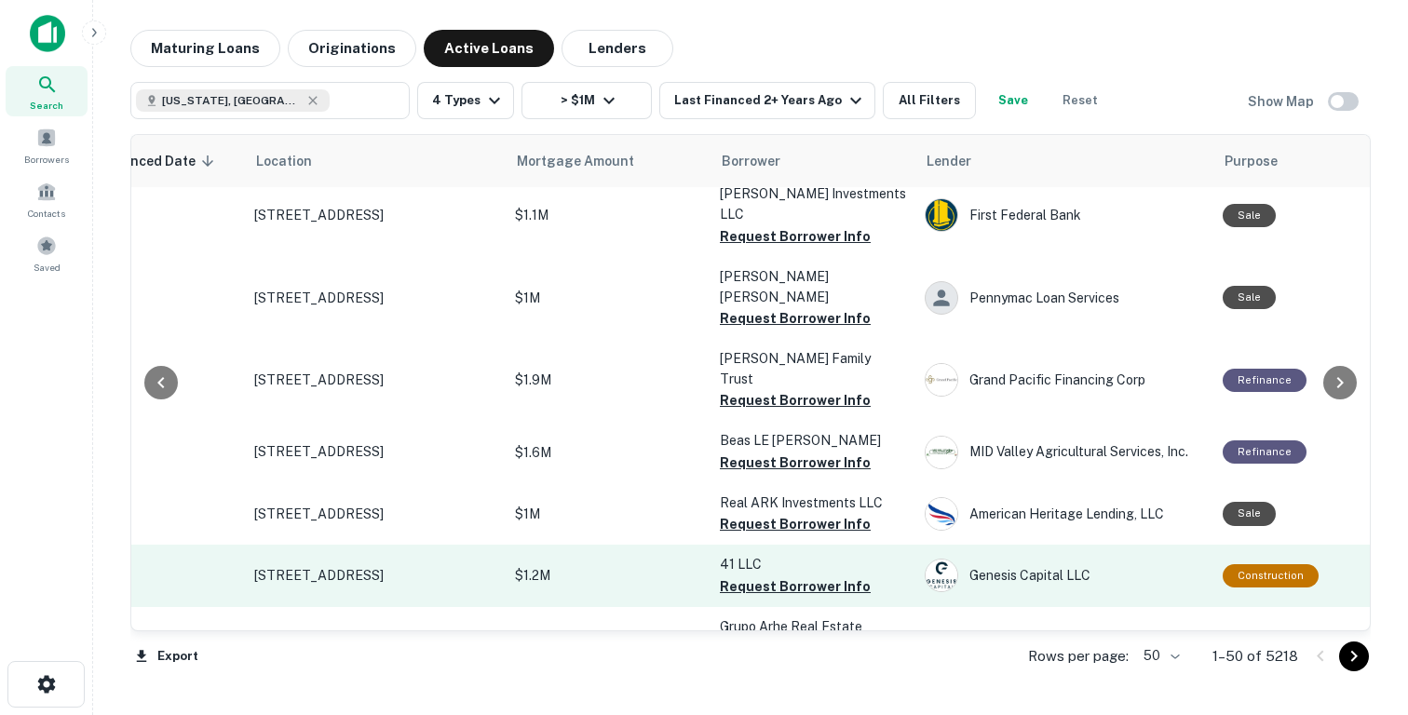
scroll to position [1090, 0]
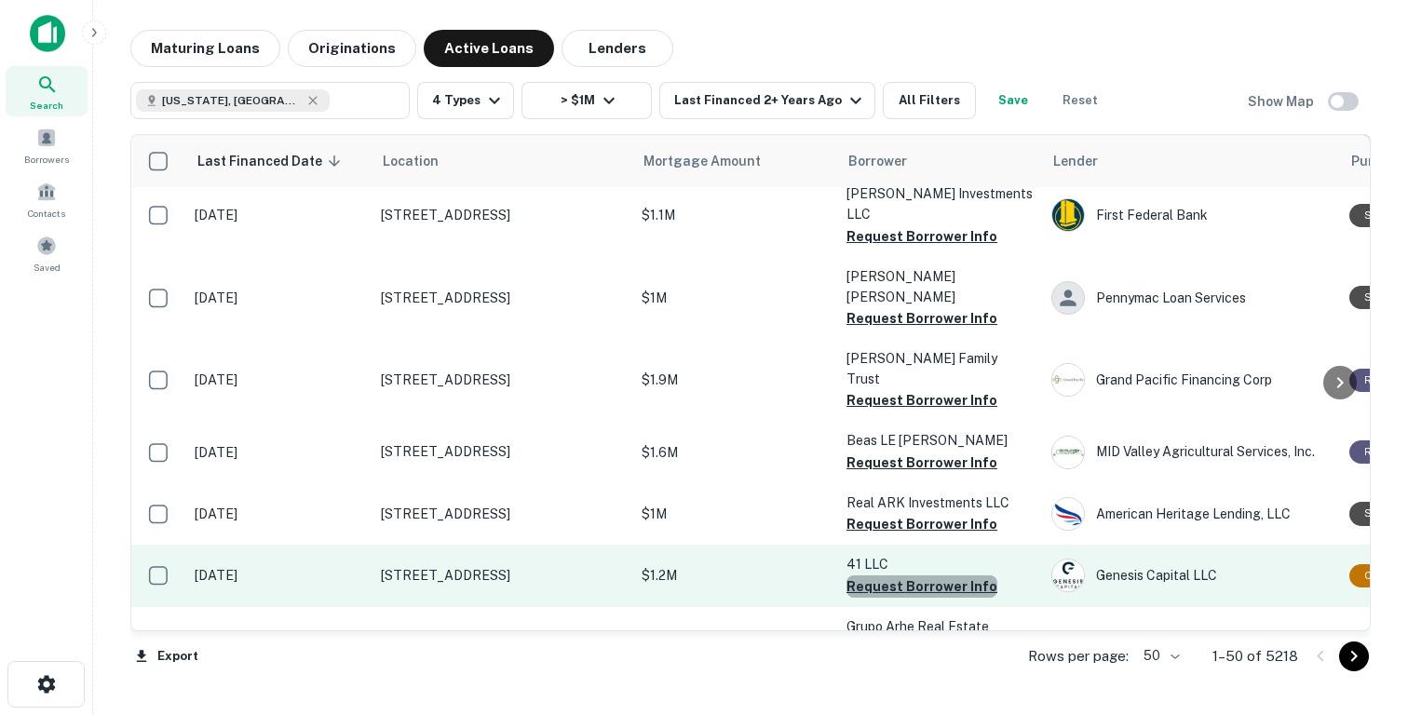
click at [955, 575] on button "Request Borrower Info" at bounding box center [921, 586] width 151 height 22
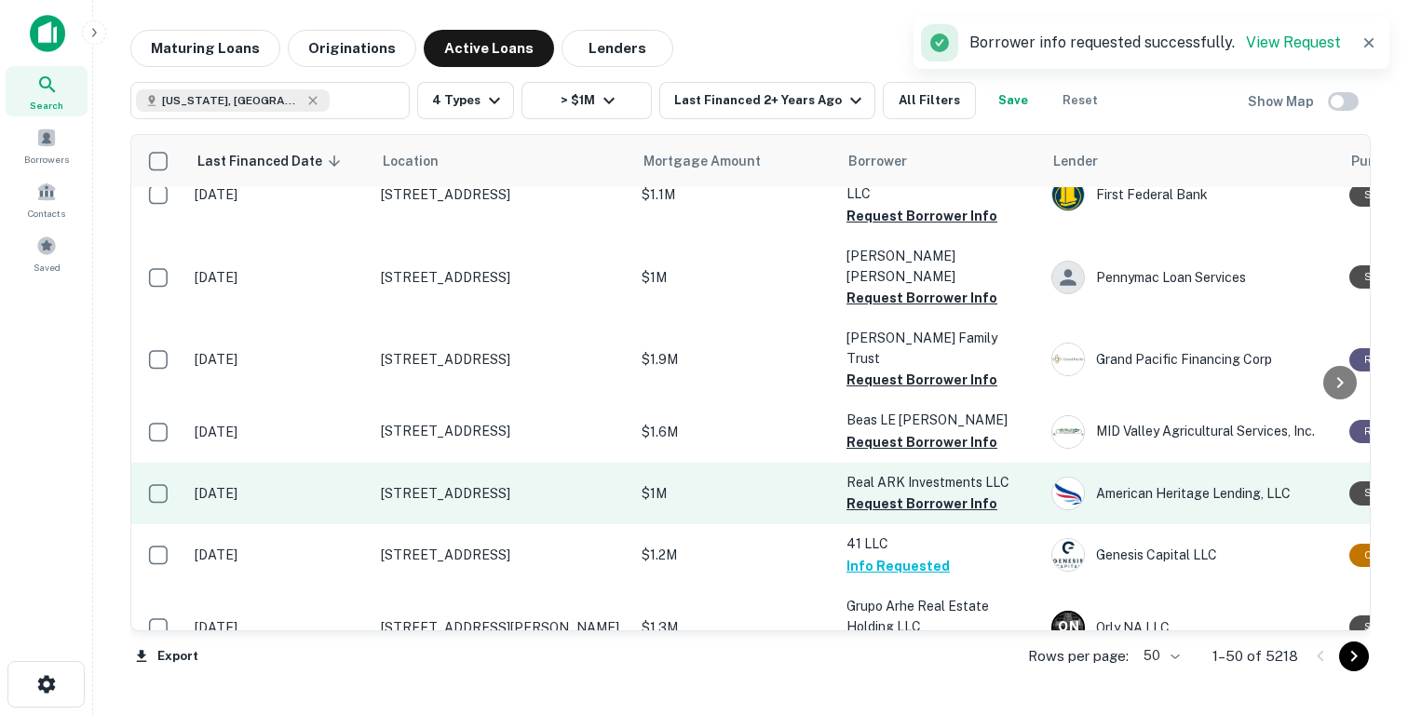
scroll to position [1110, 0]
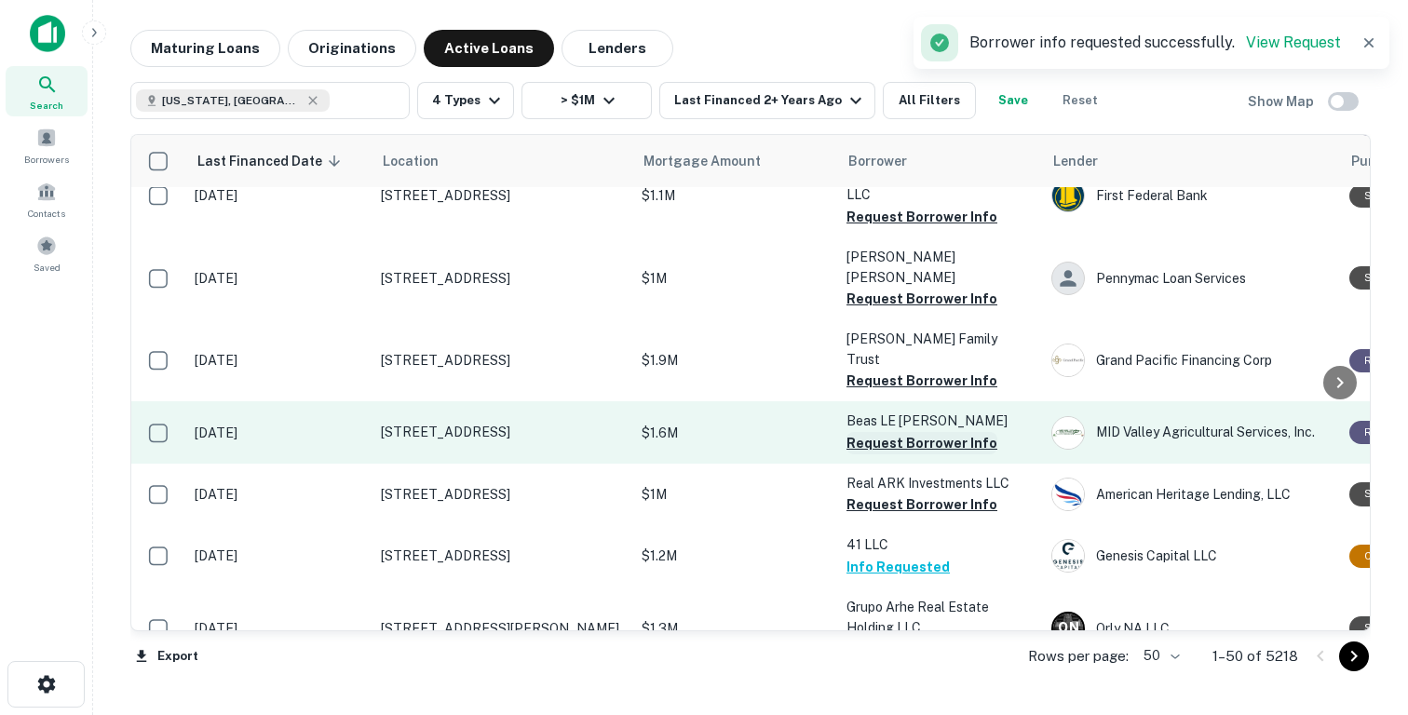
click at [927, 432] on button "Request Borrower Info" at bounding box center [921, 443] width 151 height 22
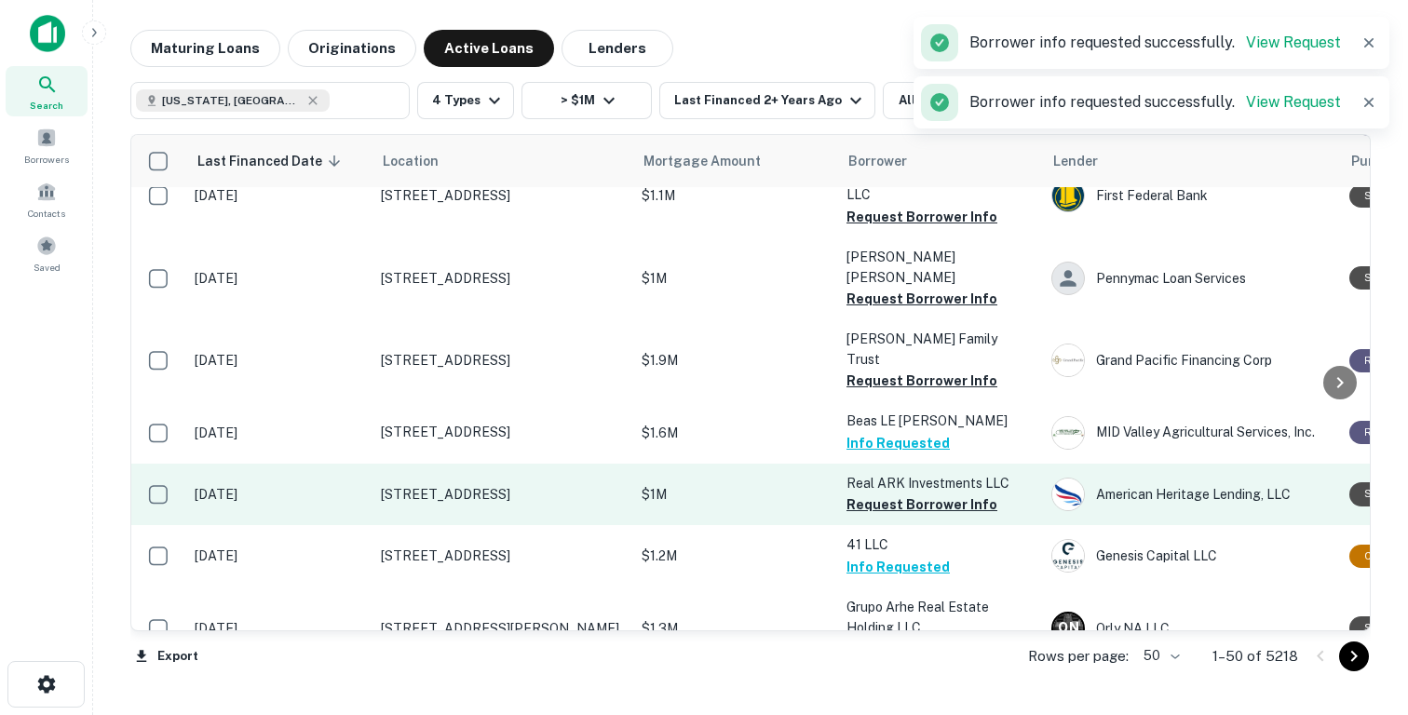
click at [903, 473] on p "Real ARK Investments LLC" at bounding box center [939, 483] width 186 height 20
click at [898, 493] on button "Request Borrower Info" at bounding box center [921, 504] width 151 height 22
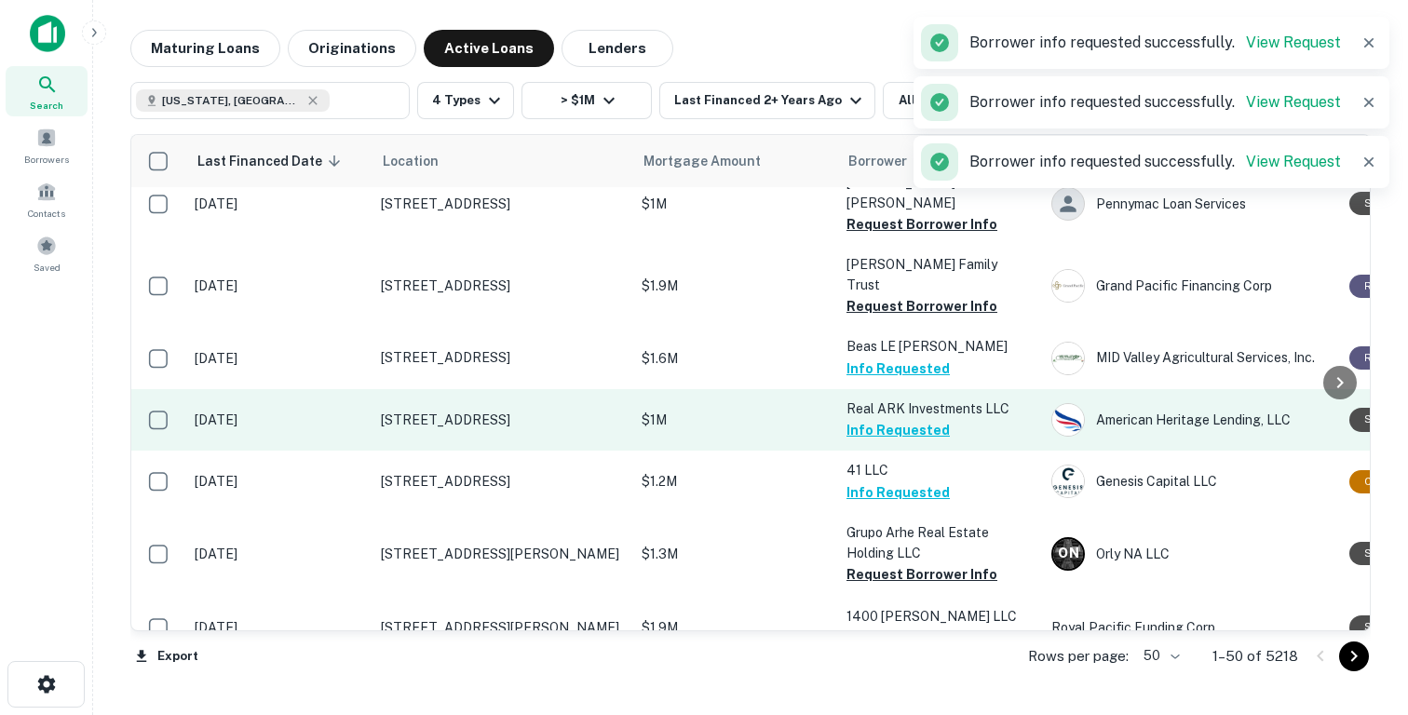
scroll to position [1145, 0]
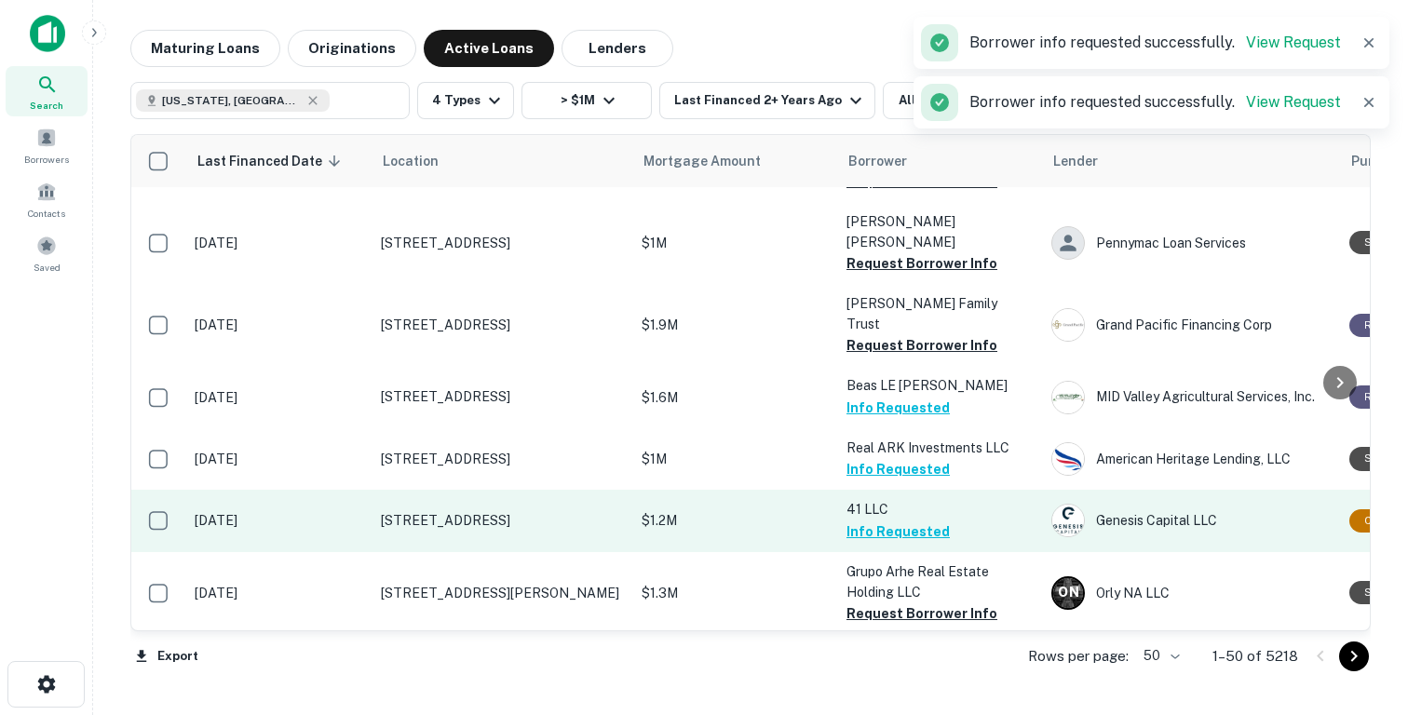
click at [797, 490] on td "$1.2M" at bounding box center [734, 520] width 205 height 61
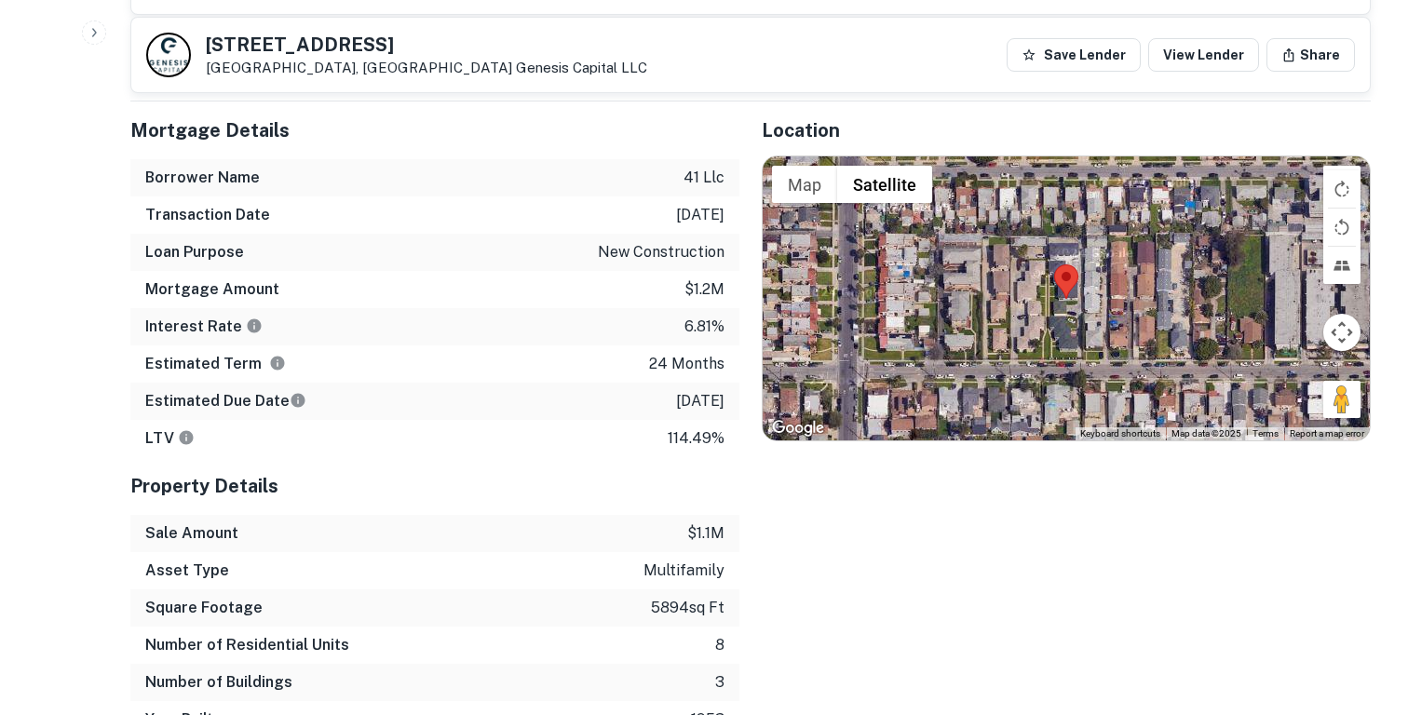
scroll to position [819, 0]
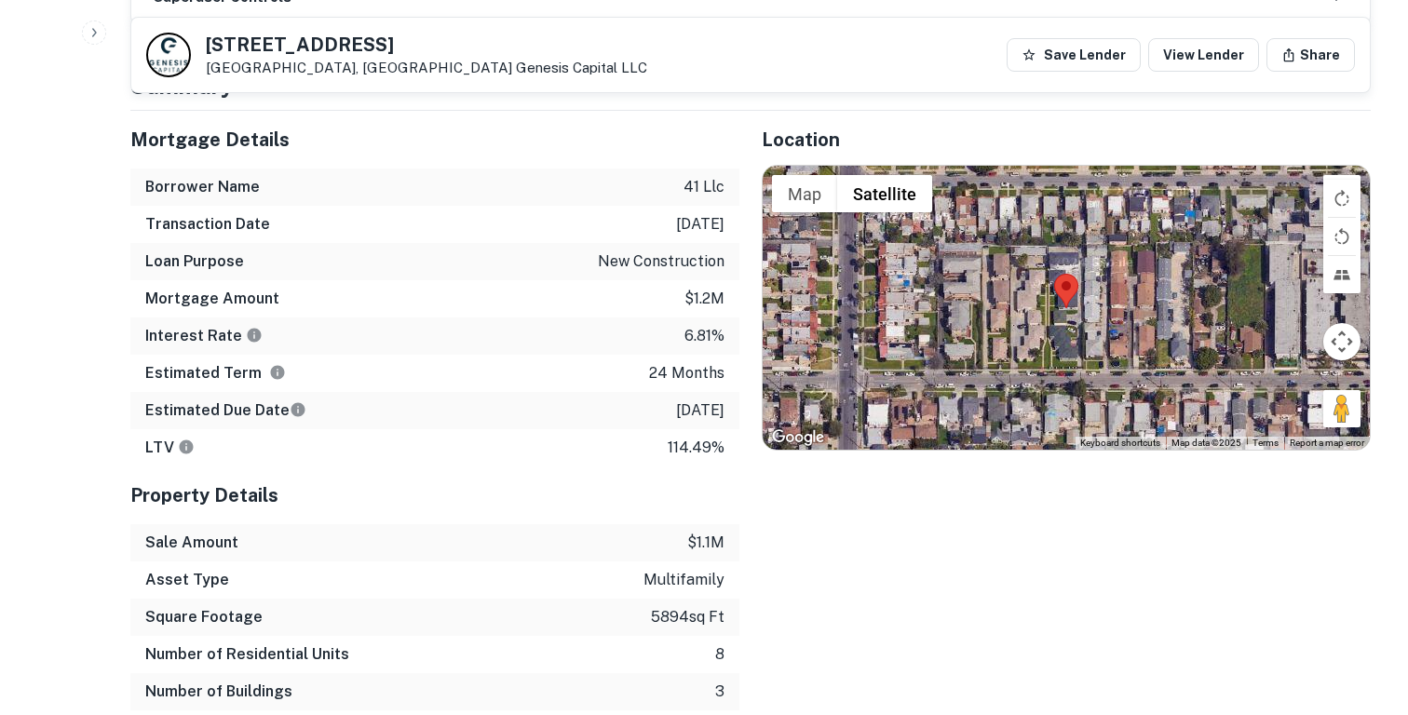
click at [698, 450] on p "114.49%" at bounding box center [695, 448] width 57 height 22
click at [706, 543] on p "$1.1m" at bounding box center [705, 543] width 37 height 22
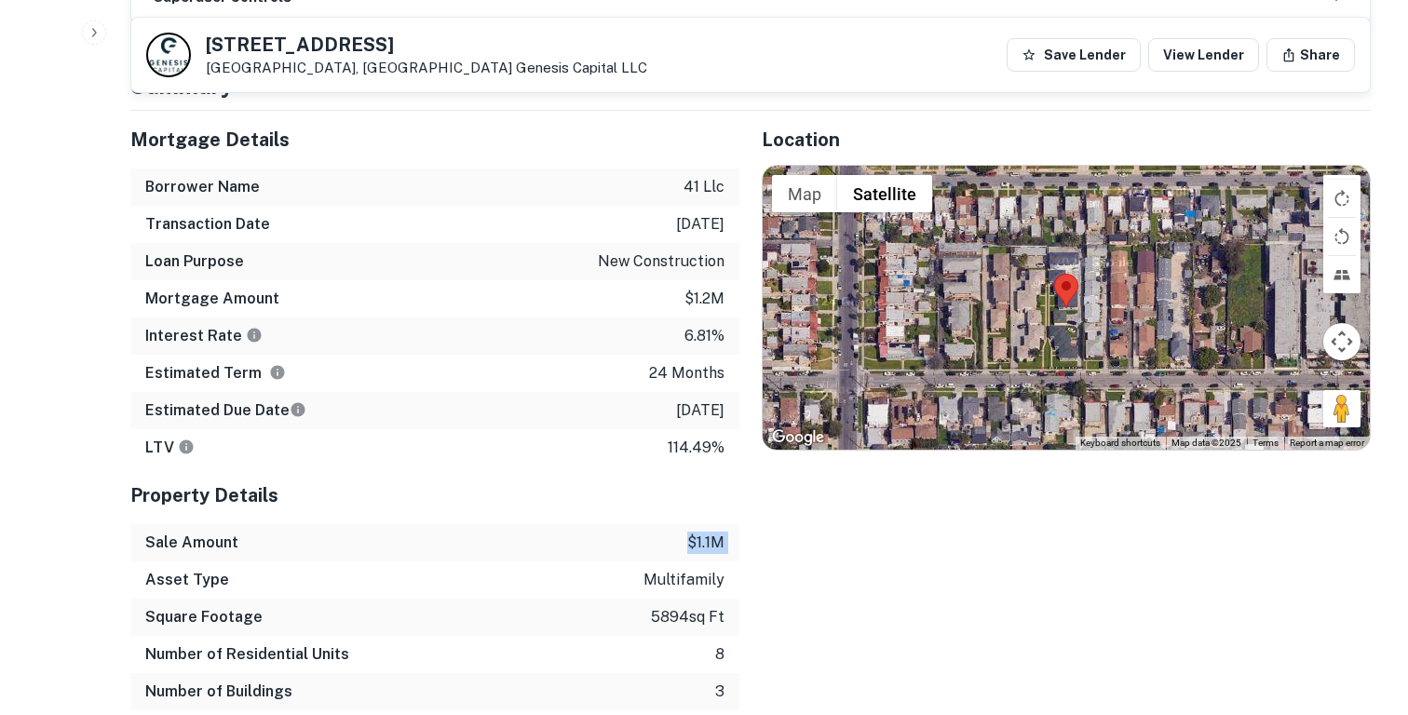
click at [706, 543] on p "$1.1m" at bounding box center [705, 543] width 37 height 22
click at [674, 371] on p "24 months" at bounding box center [686, 373] width 75 height 22
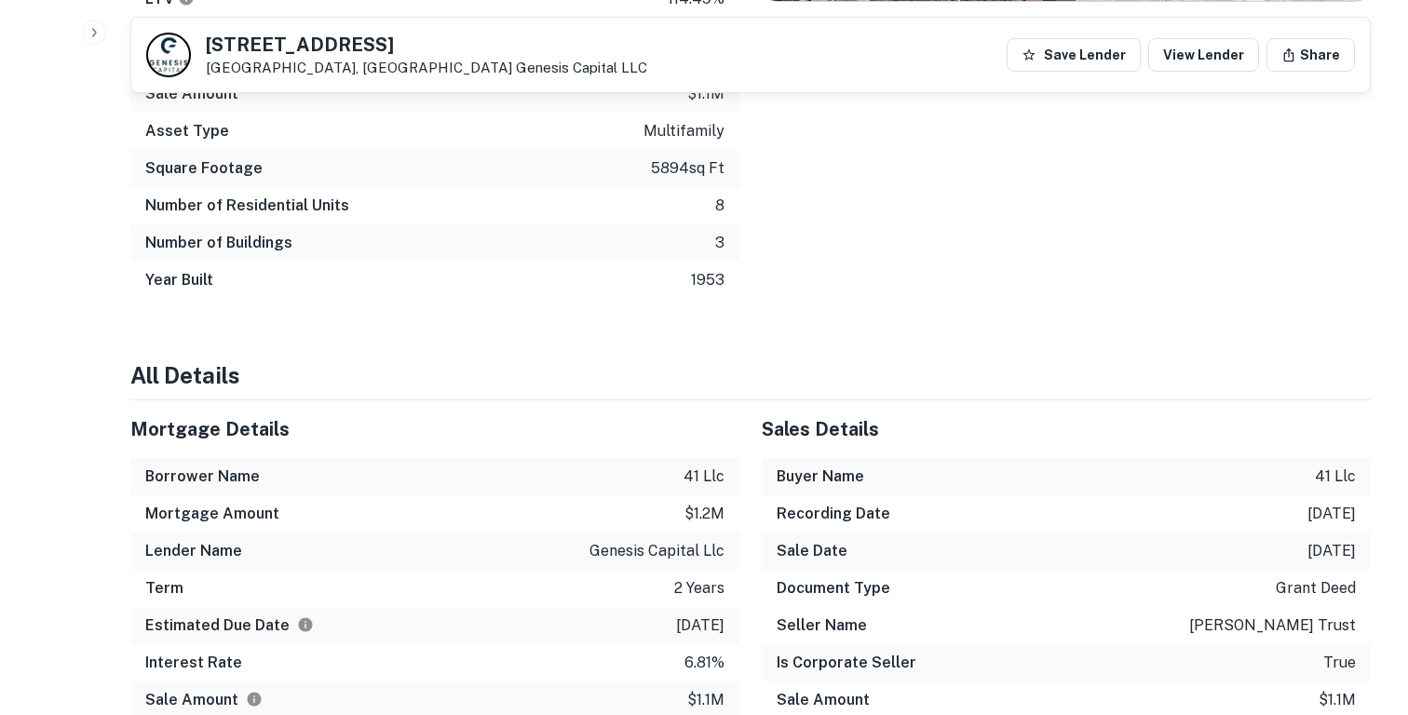
scroll to position [1264, 0]
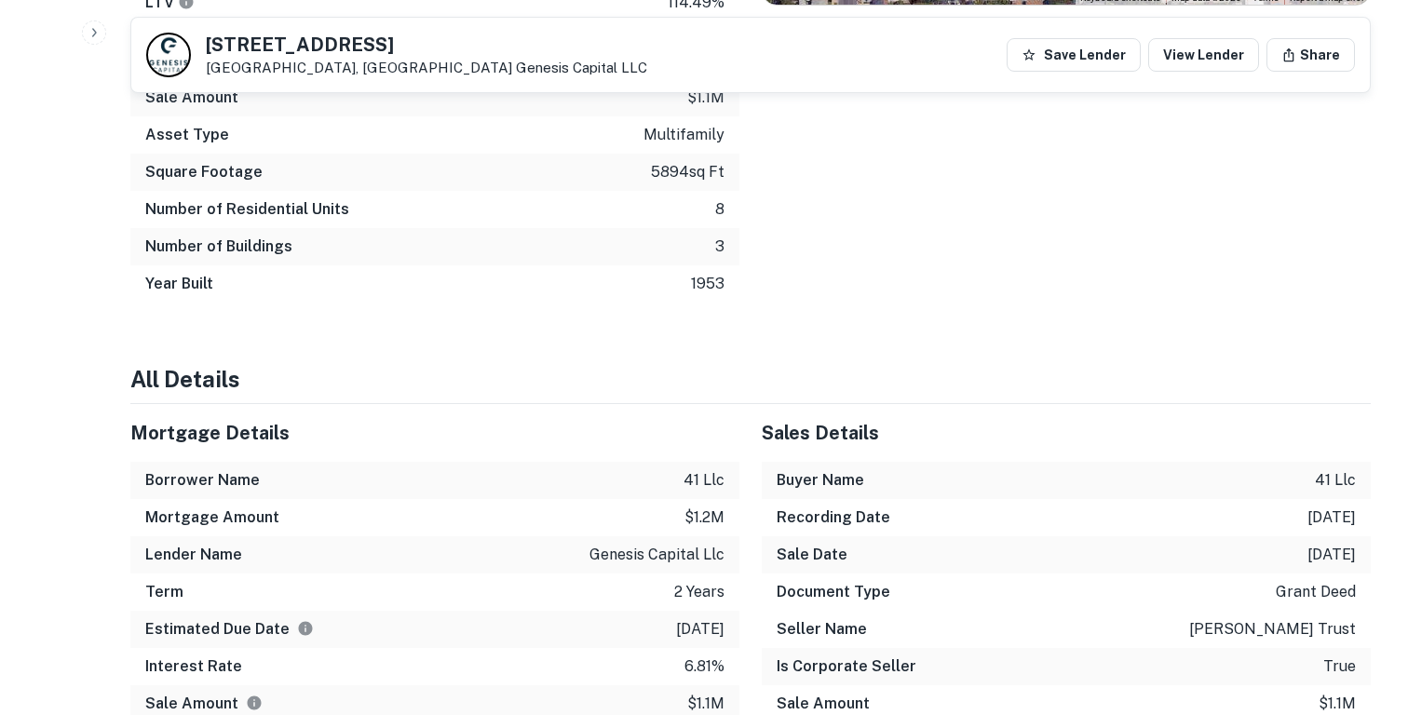
click at [718, 214] on p "8" at bounding box center [719, 209] width 9 height 22
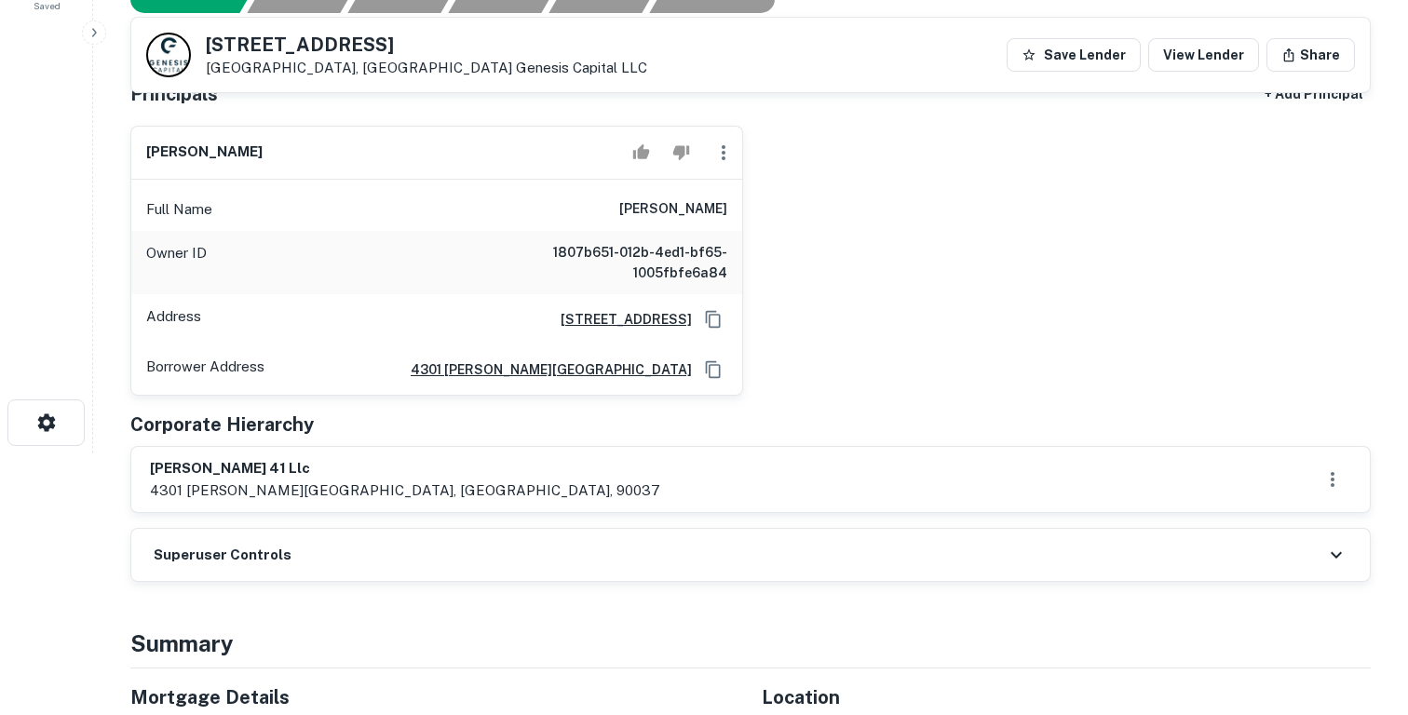
scroll to position [0, 0]
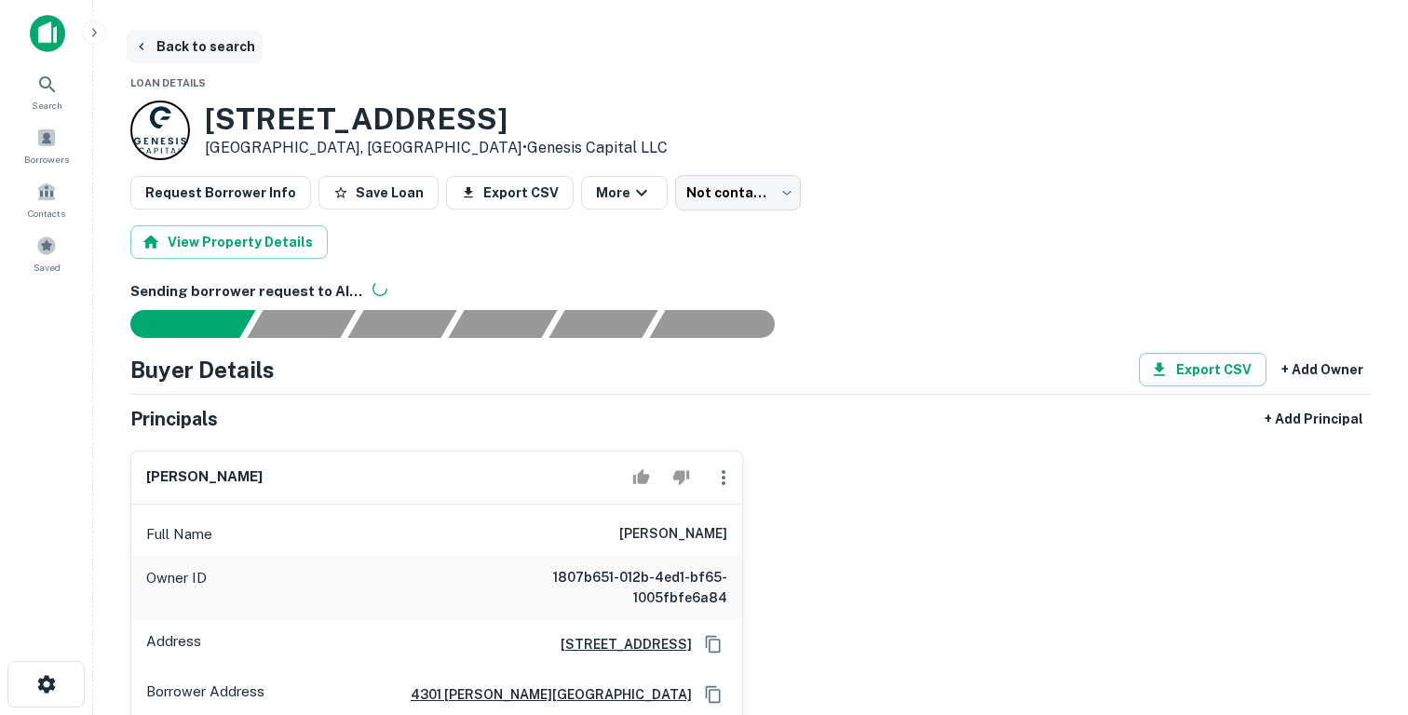
click at [202, 58] on button "Back to search" at bounding box center [195, 47] width 136 height 34
click at [51, 141] on span at bounding box center [46, 138] width 20 height 20
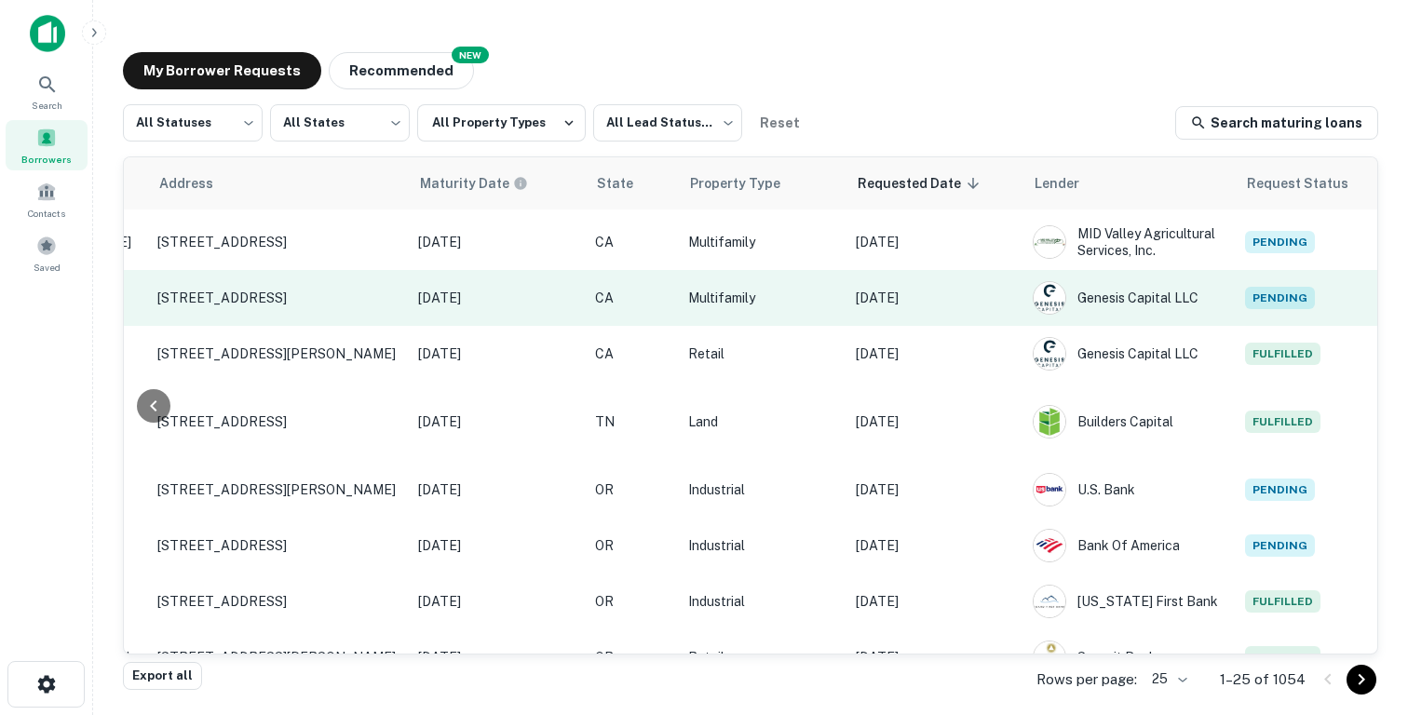
scroll to position [54, 747]
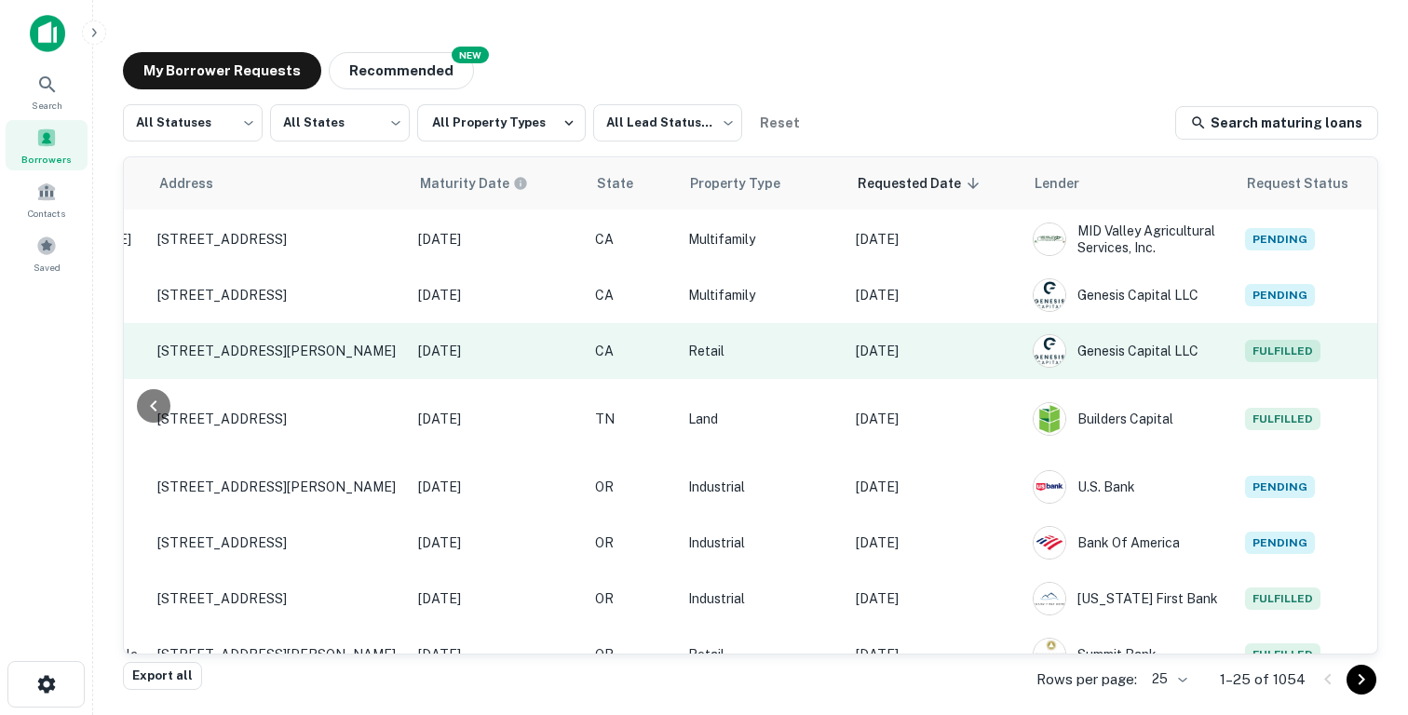
click at [816, 361] on p "Retail" at bounding box center [762, 351] width 149 height 20
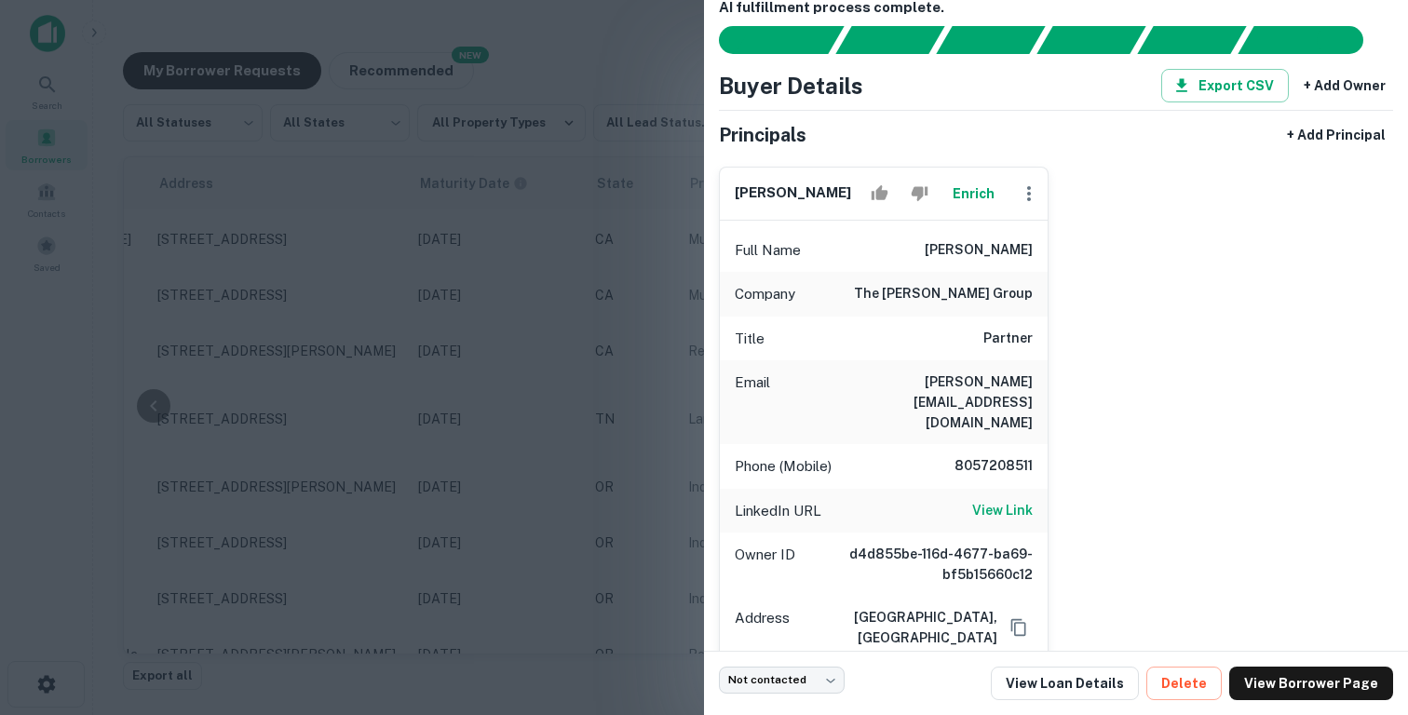
scroll to position [58, 0]
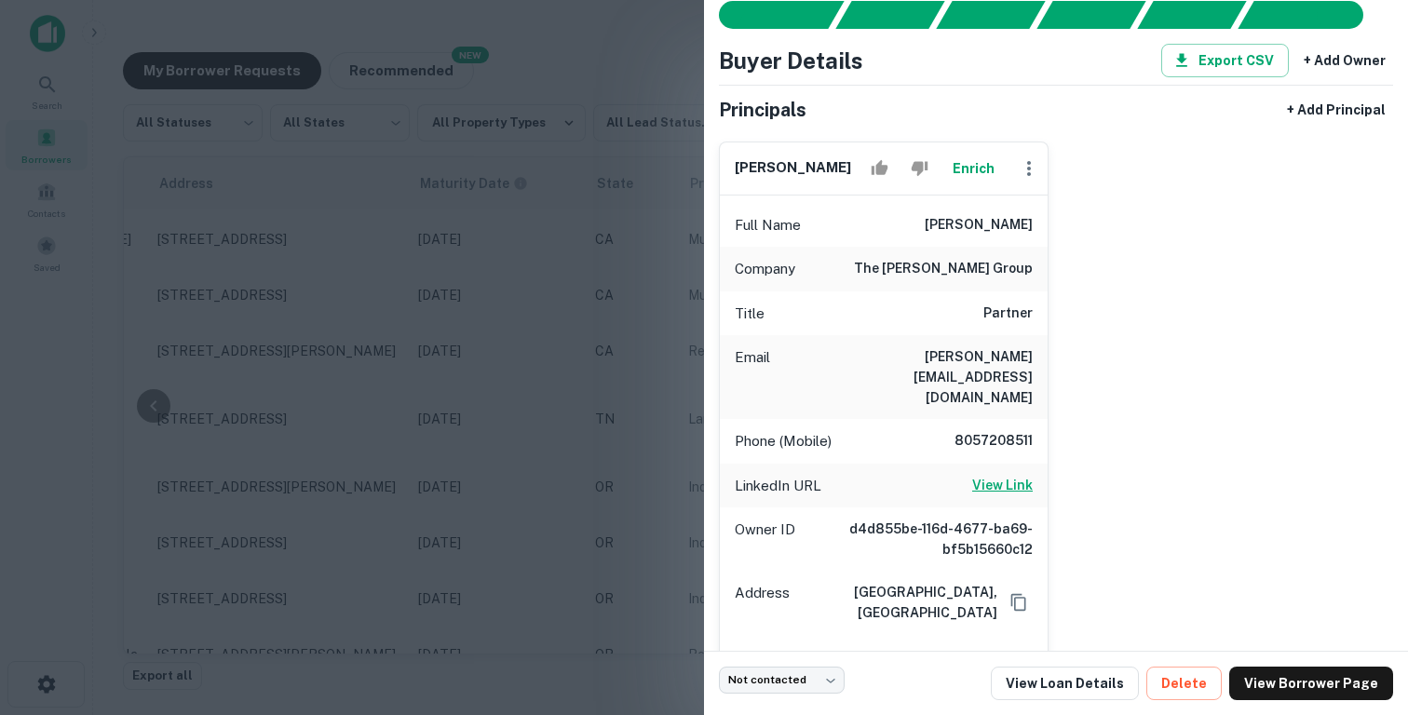
click at [986, 475] on h6 "View Link" at bounding box center [1002, 485] width 61 height 20
click at [501, 398] on div at bounding box center [704, 357] width 1408 height 715
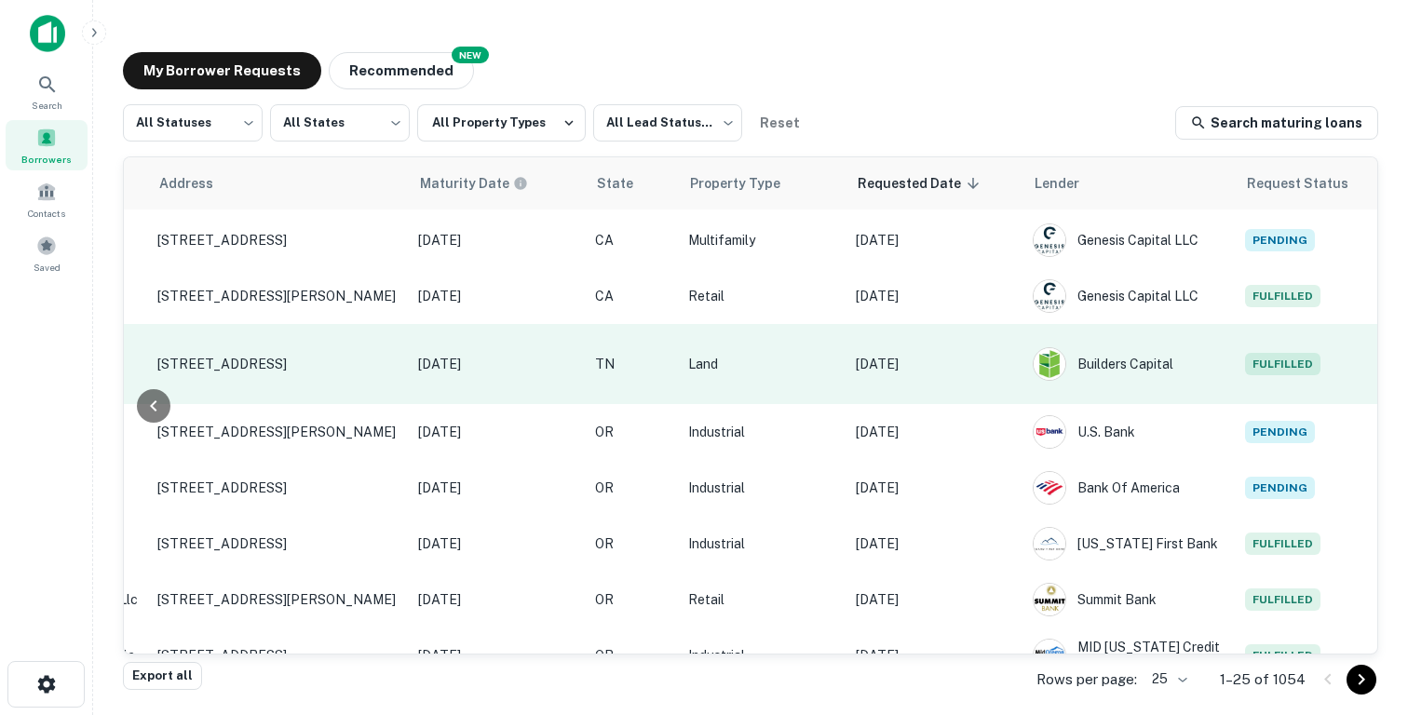
scroll to position [115, 747]
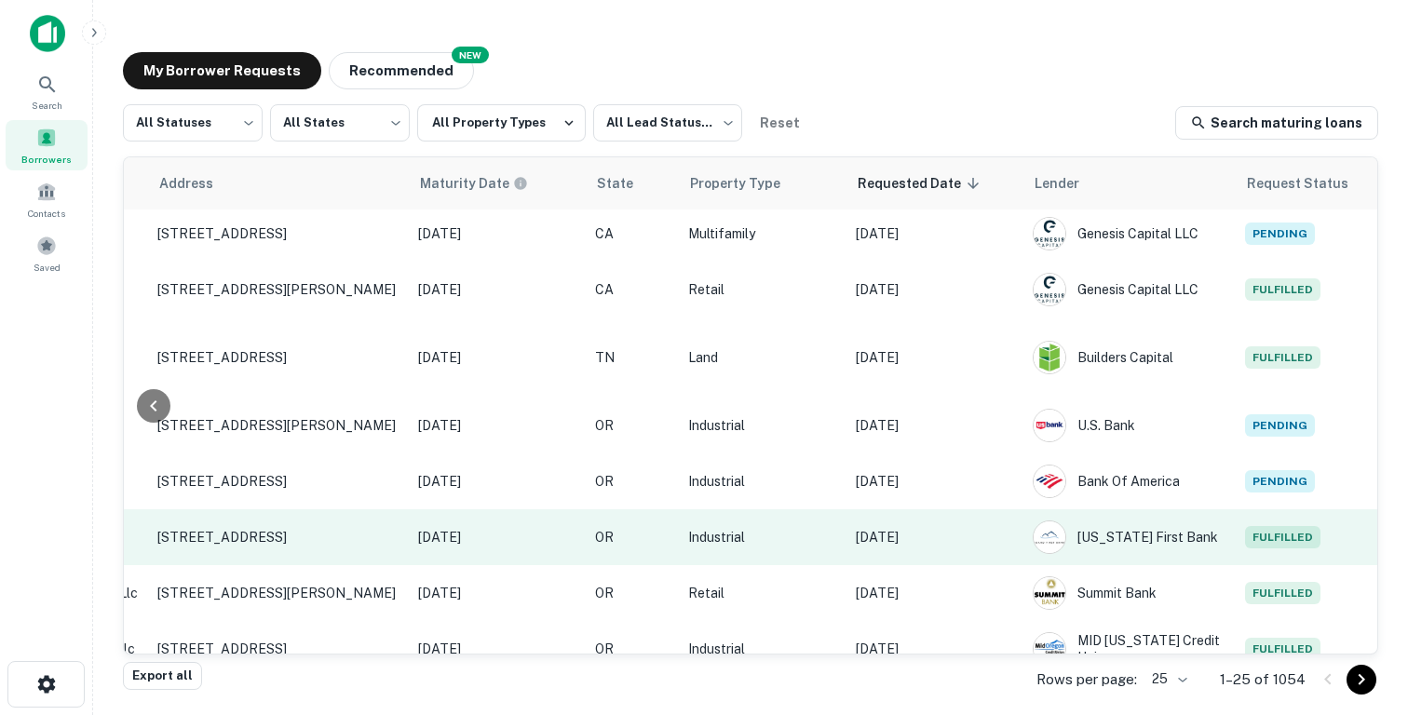
click at [995, 527] on p "Aug 26, 2025" at bounding box center [935, 537] width 158 height 20
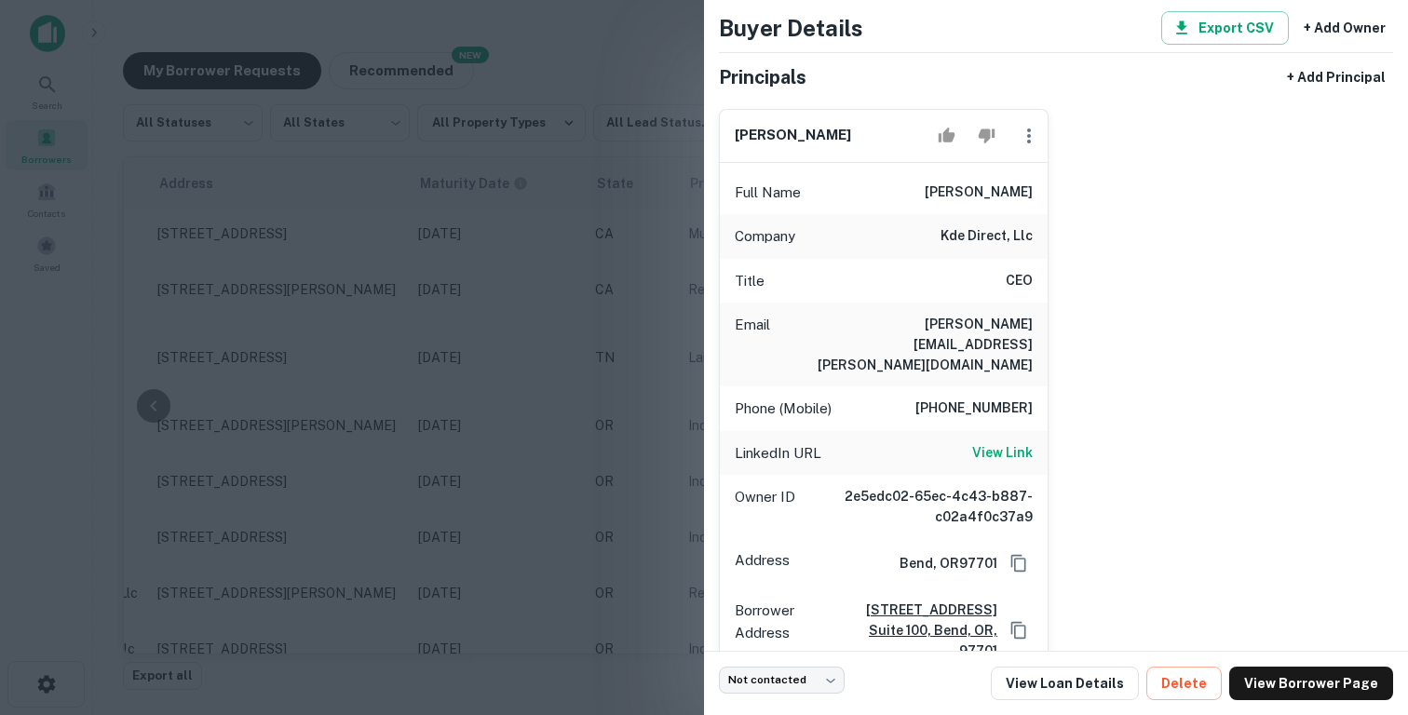
scroll to position [91, 0]
click at [993, 441] on h6 "View Link" at bounding box center [1002, 451] width 61 height 20
click at [510, 263] on div at bounding box center [704, 357] width 1408 height 715
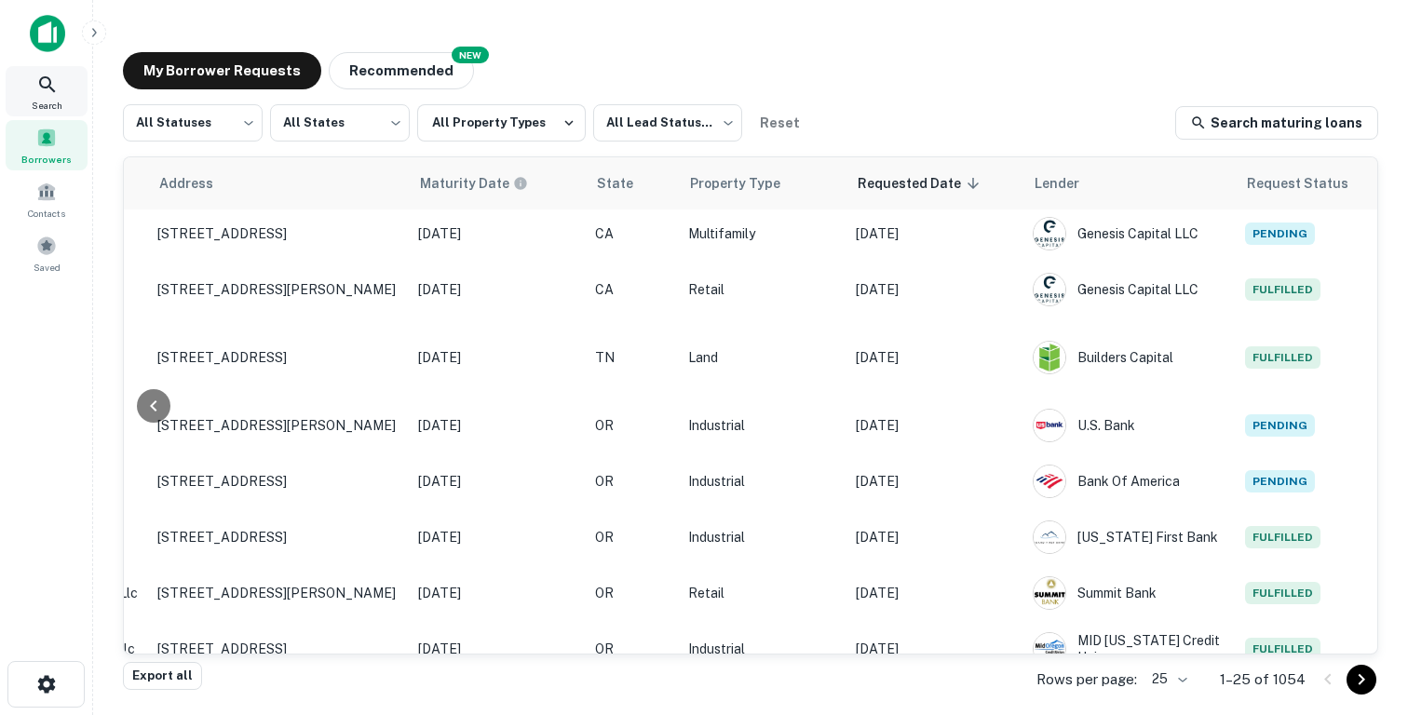
click at [32, 84] on div "Search" at bounding box center [47, 91] width 82 height 50
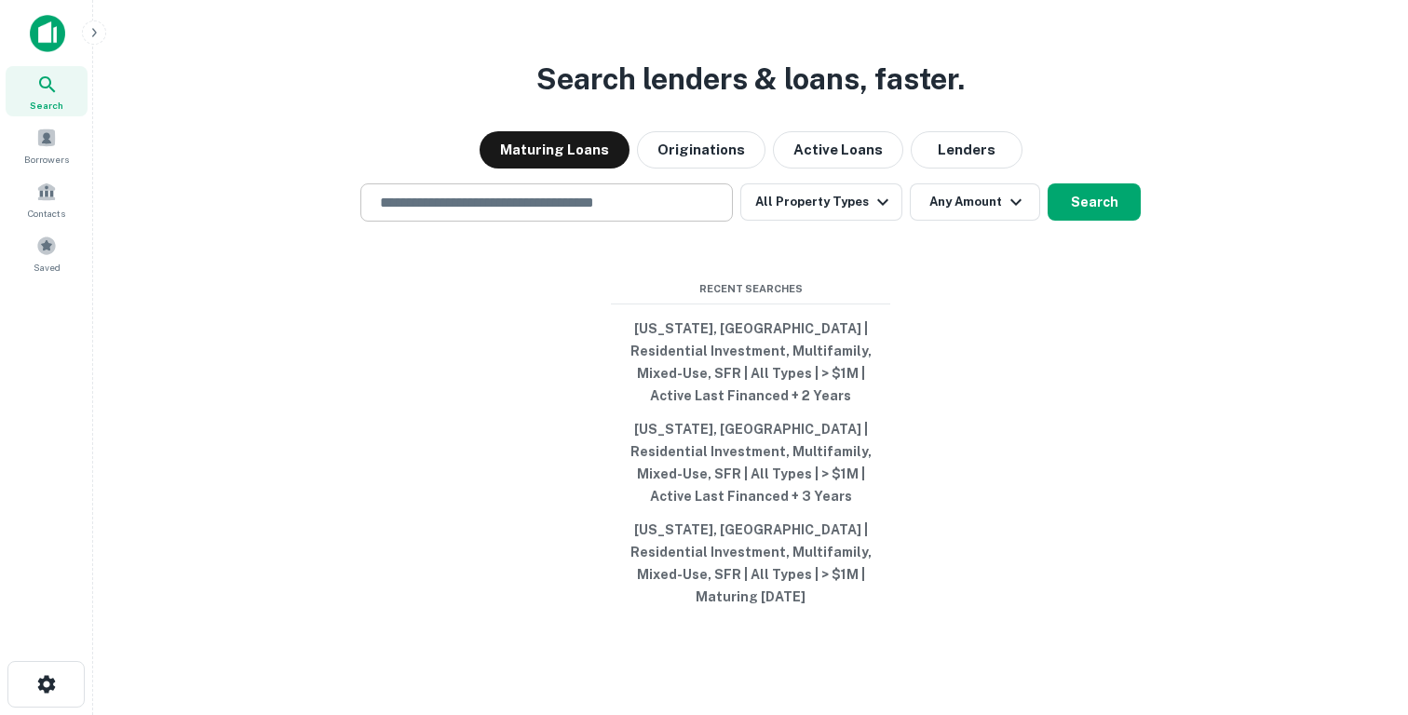
click at [455, 222] on div "​" at bounding box center [546, 202] width 372 height 38
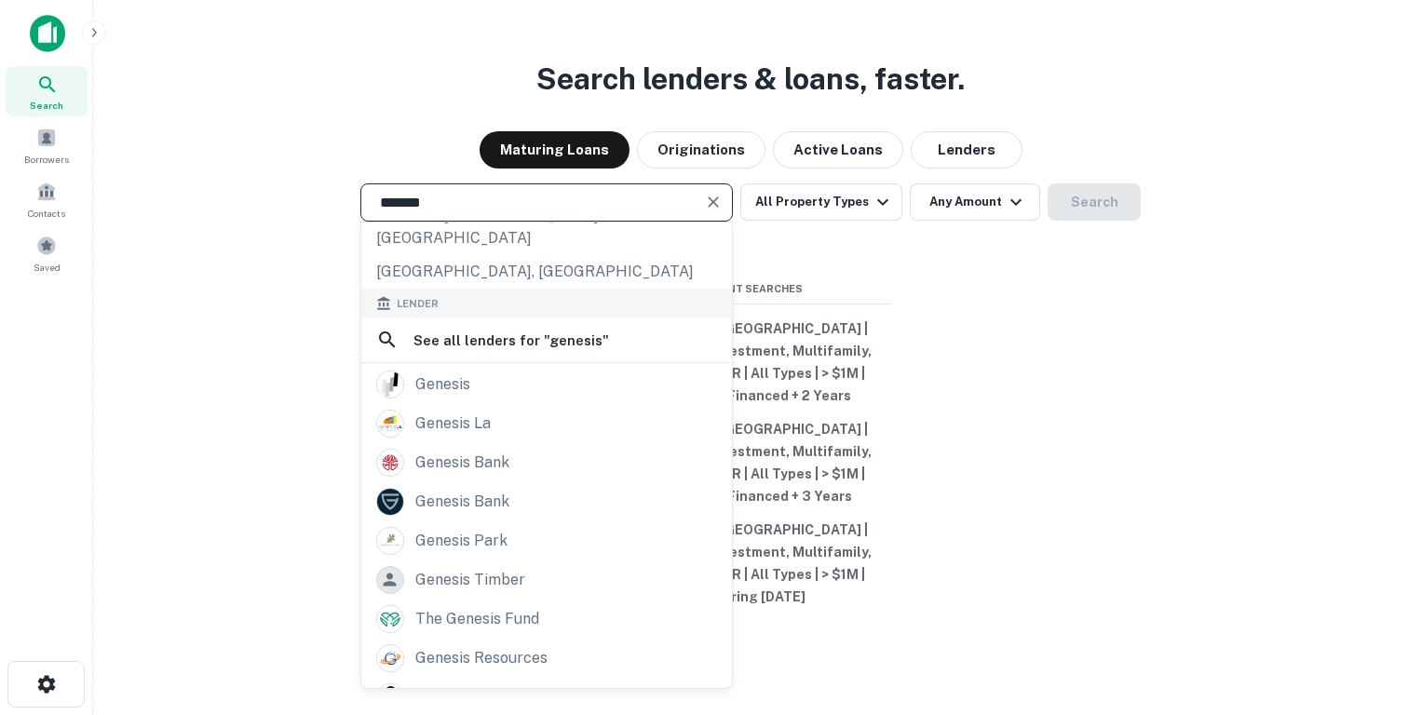
scroll to position [6, 0]
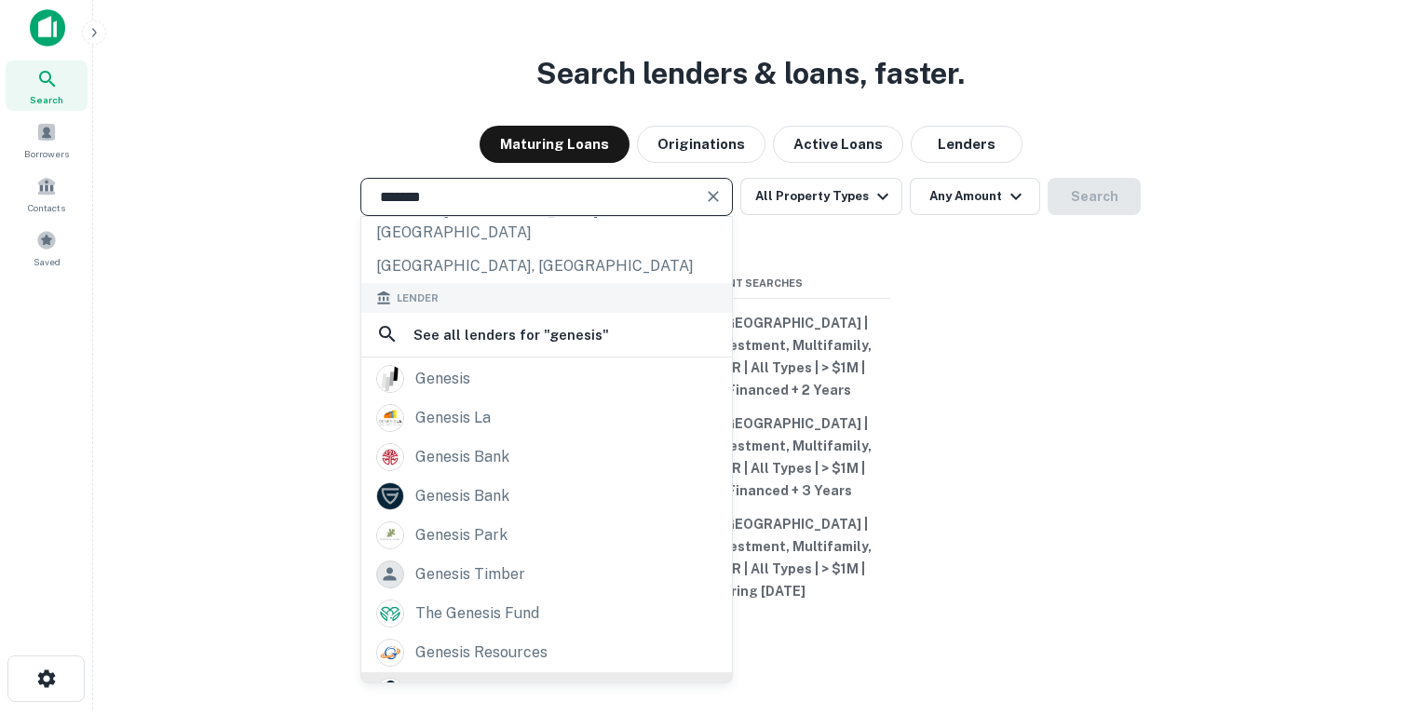
type input "*******"
click at [457, 678] on div "genesis capital llc" at bounding box center [482, 692] width 135 height 28
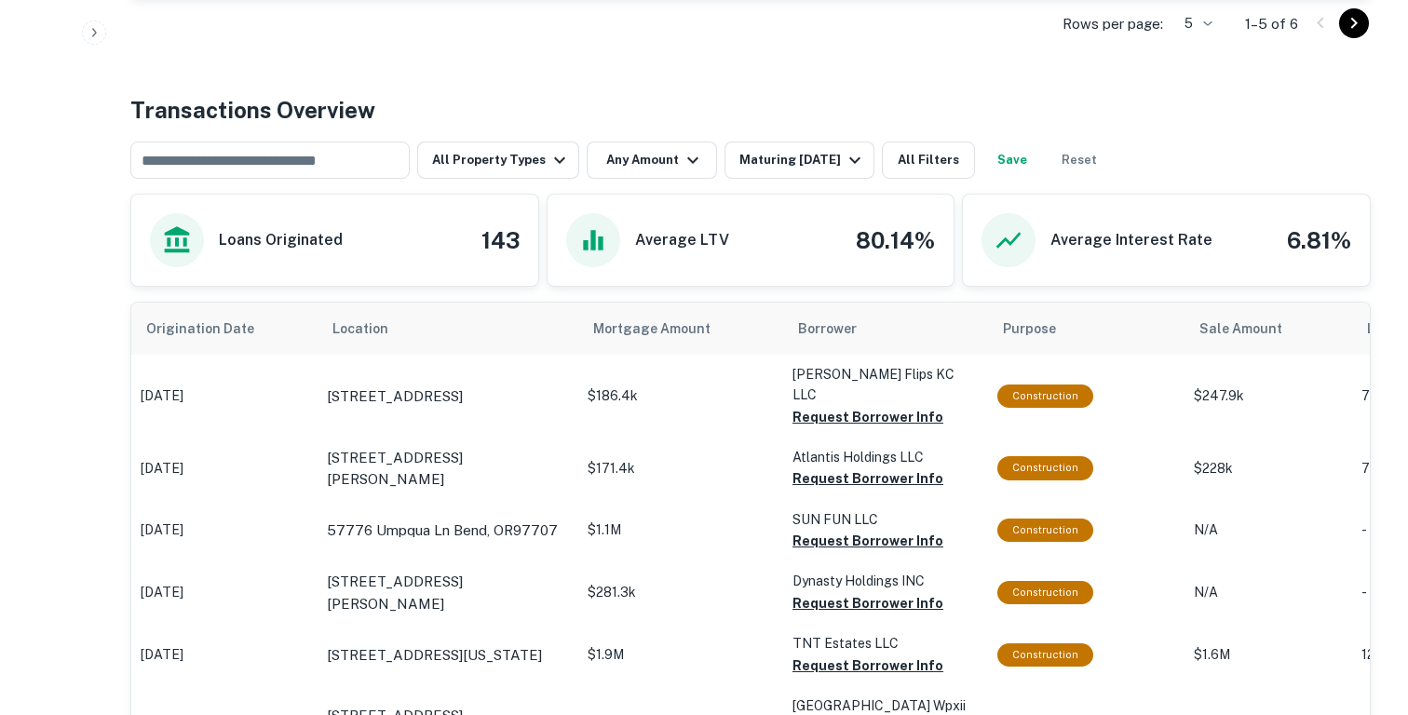
scroll to position [848, 0]
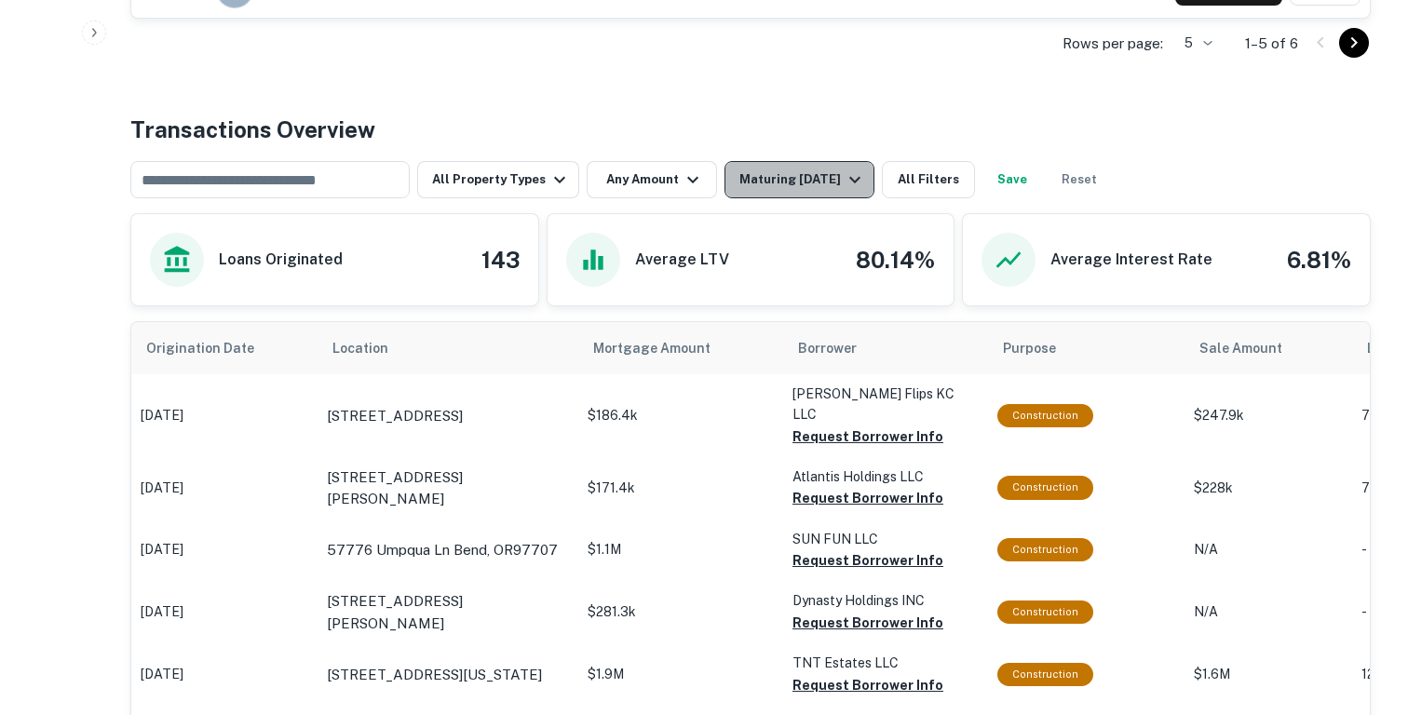
click at [821, 178] on div "Maturing [DATE]" at bounding box center [802, 179] width 127 height 22
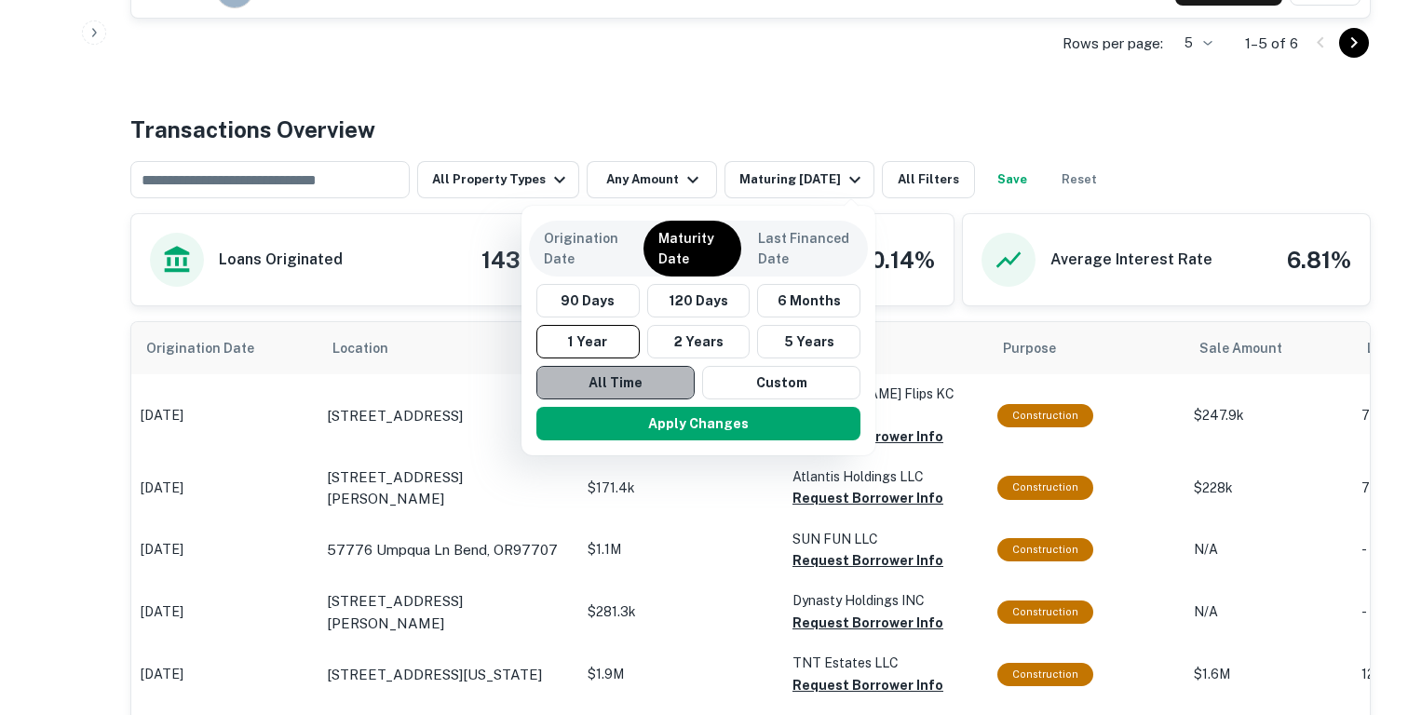
click at [610, 372] on button "All Time" at bounding box center [615, 383] width 158 height 34
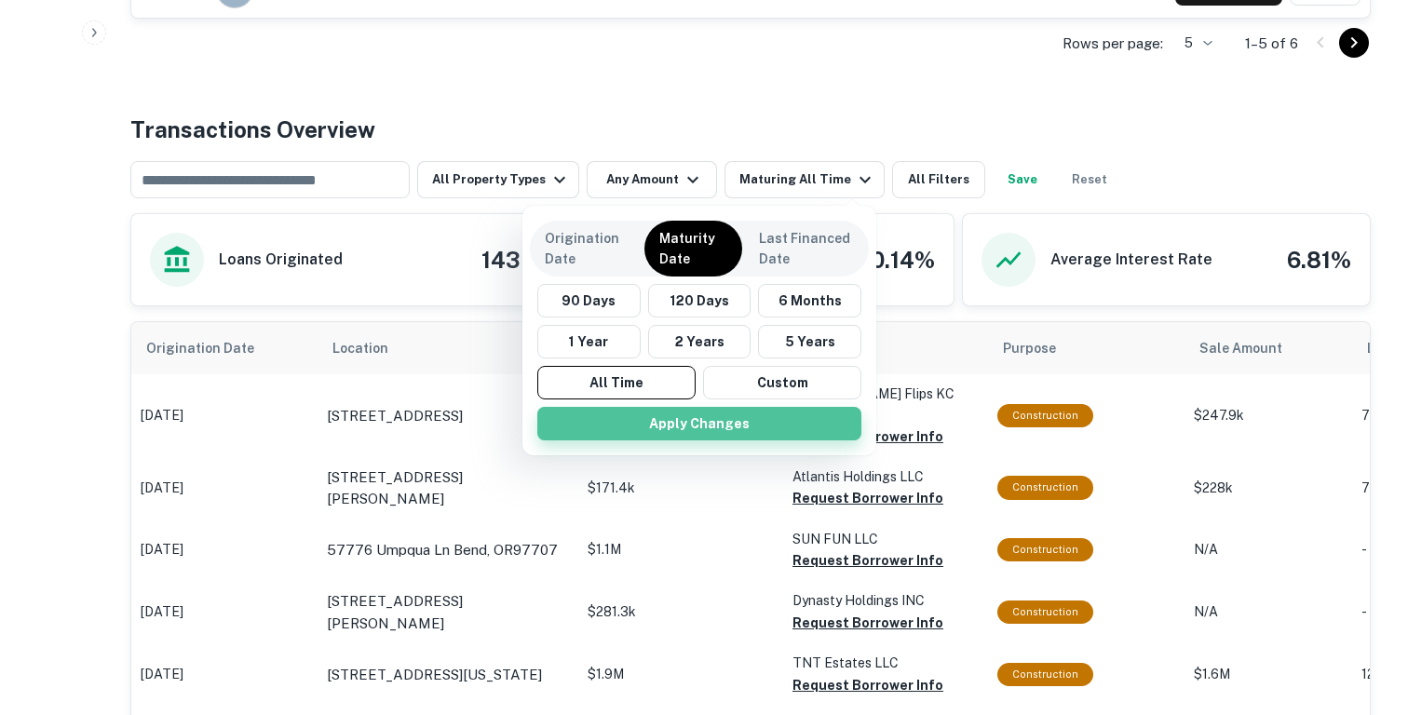
click at [629, 419] on button "Apply Changes" at bounding box center [699, 424] width 324 height 34
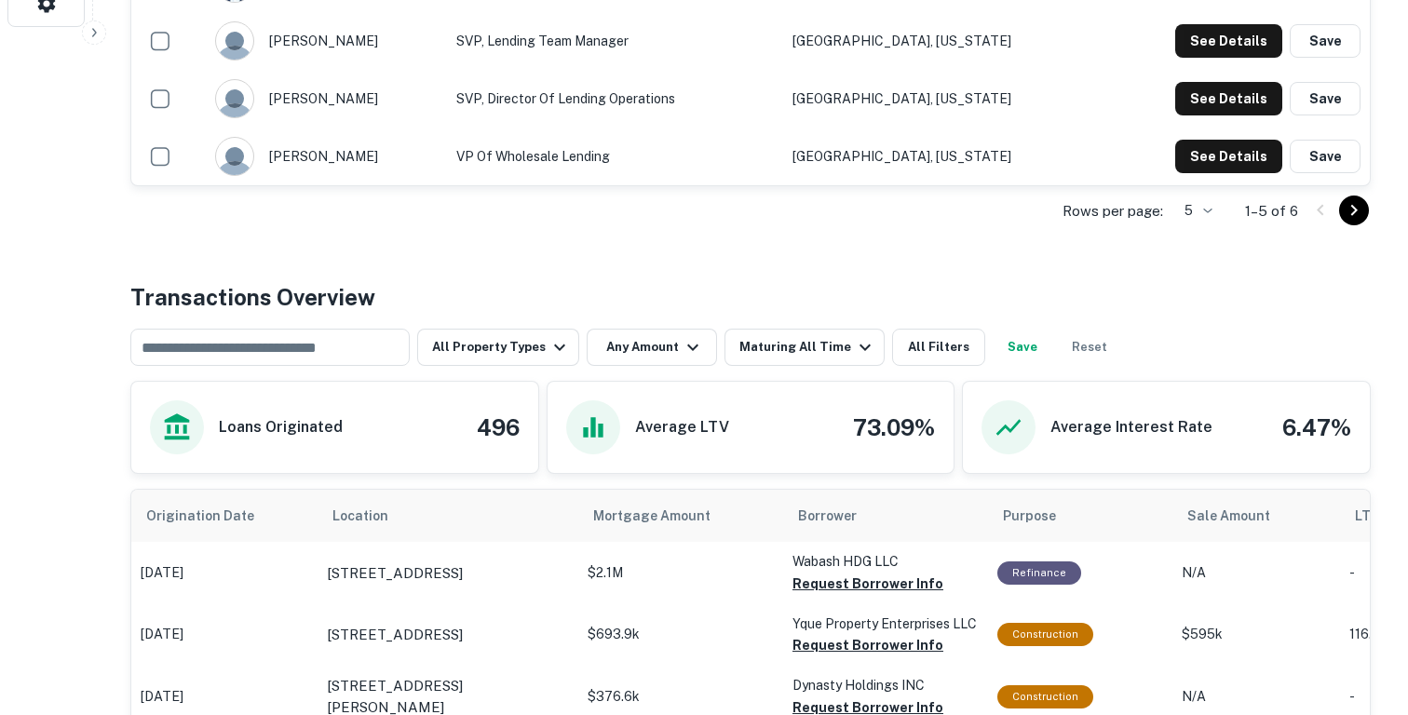
scroll to position [700, 0]
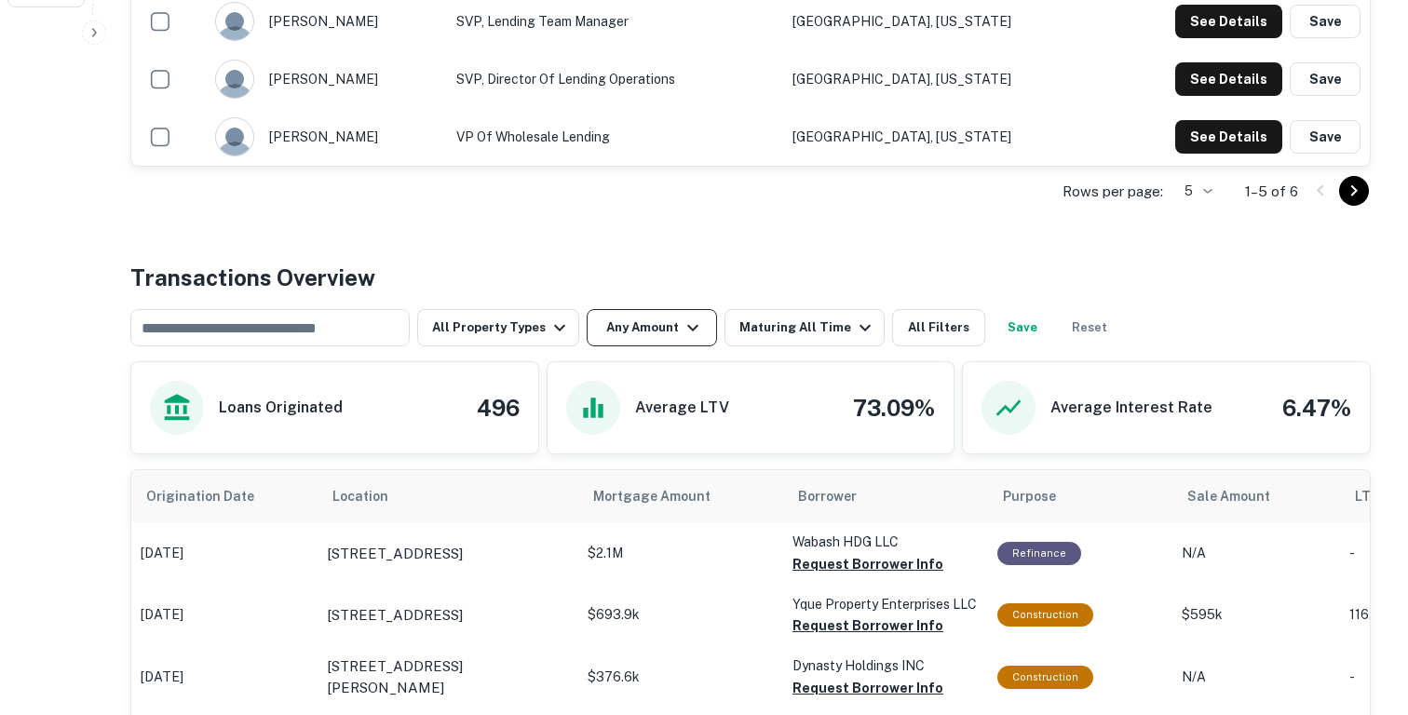
click at [631, 327] on button "Any Amount" at bounding box center [651, 327] width 130 height 37
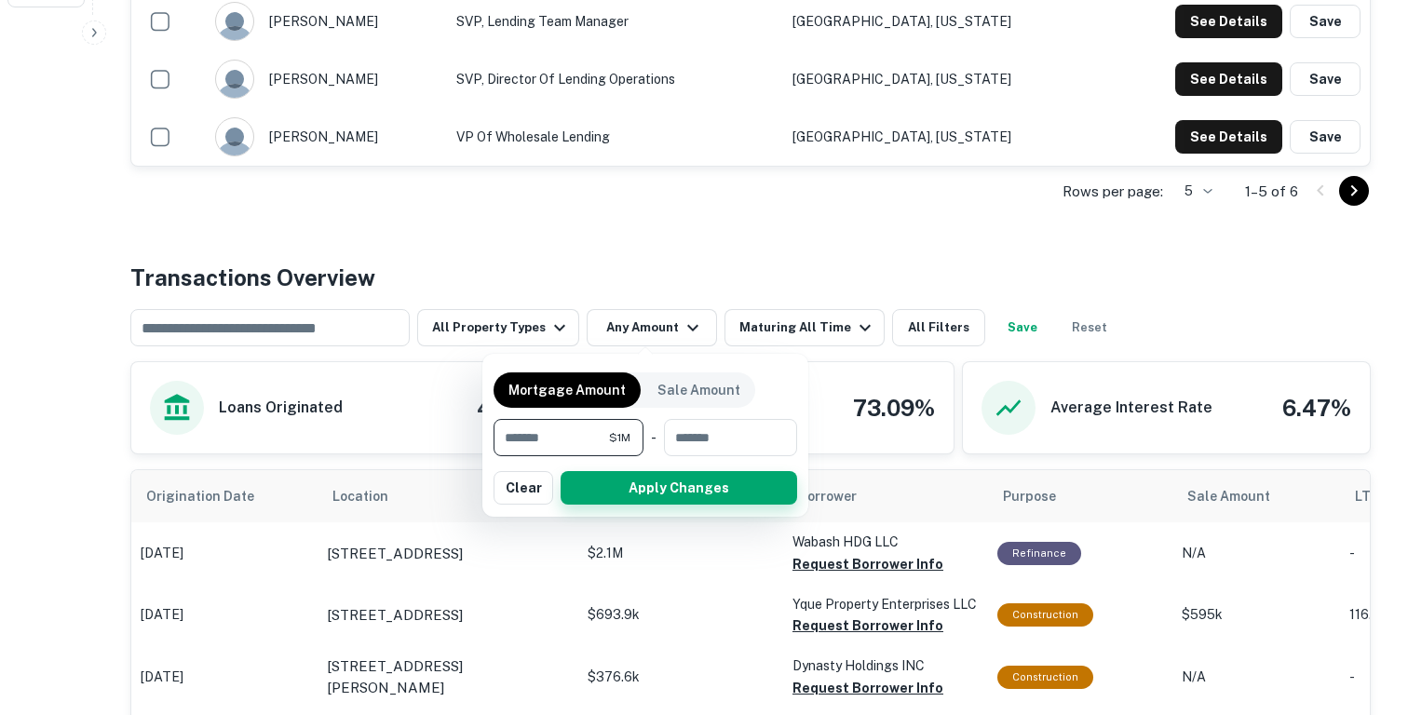
type input "*******"
click at [634, 489] on button "Apply Changes" at bounding box center [678, 488] width 236 height 34
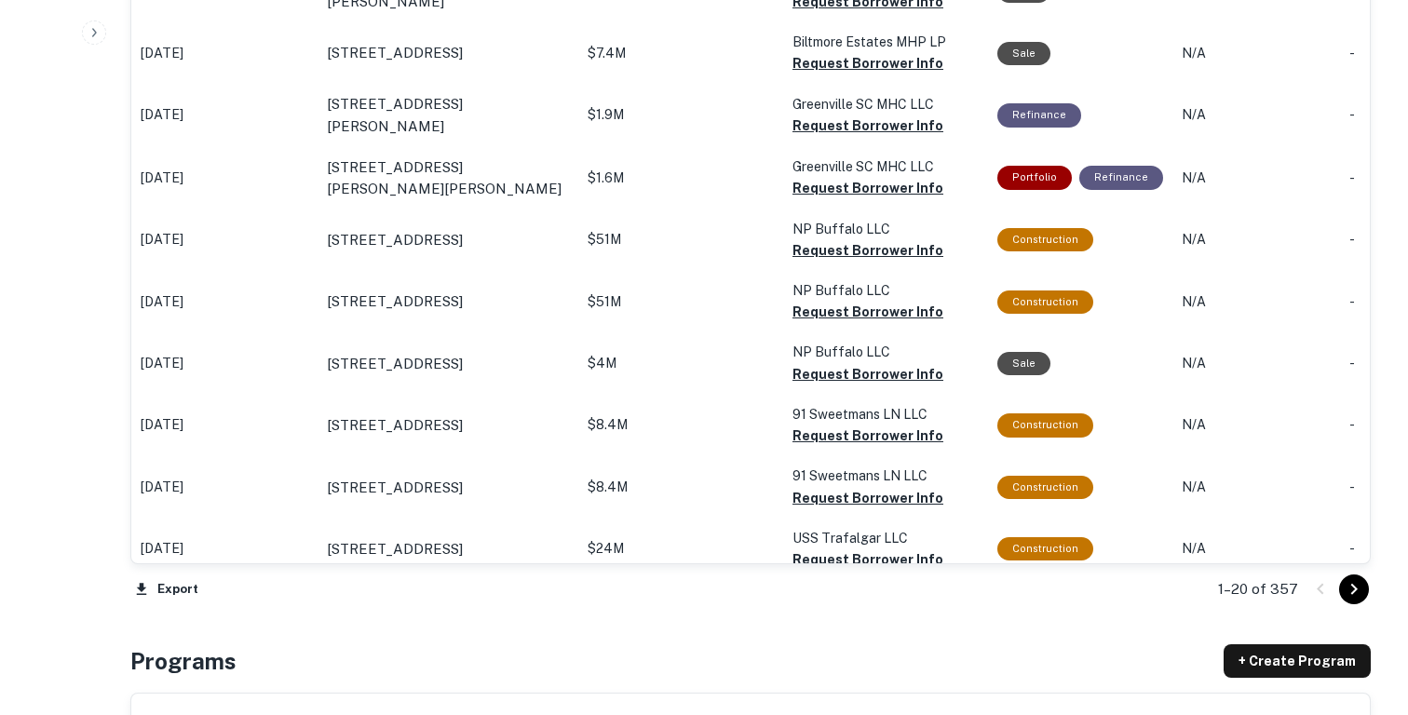
scroll to position [1927, 0]
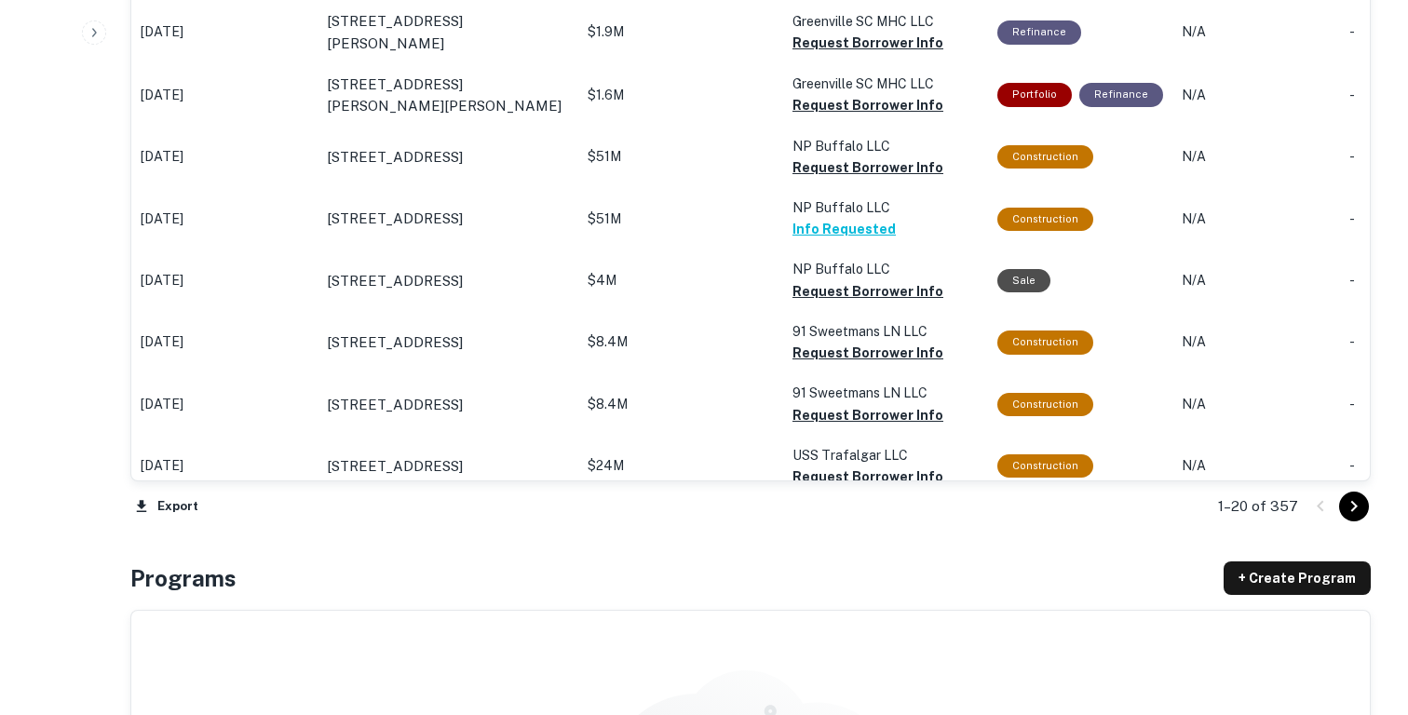
scroll to position [2008, 0]
